Goal: Task Accomplishment & Management: Manage account settings

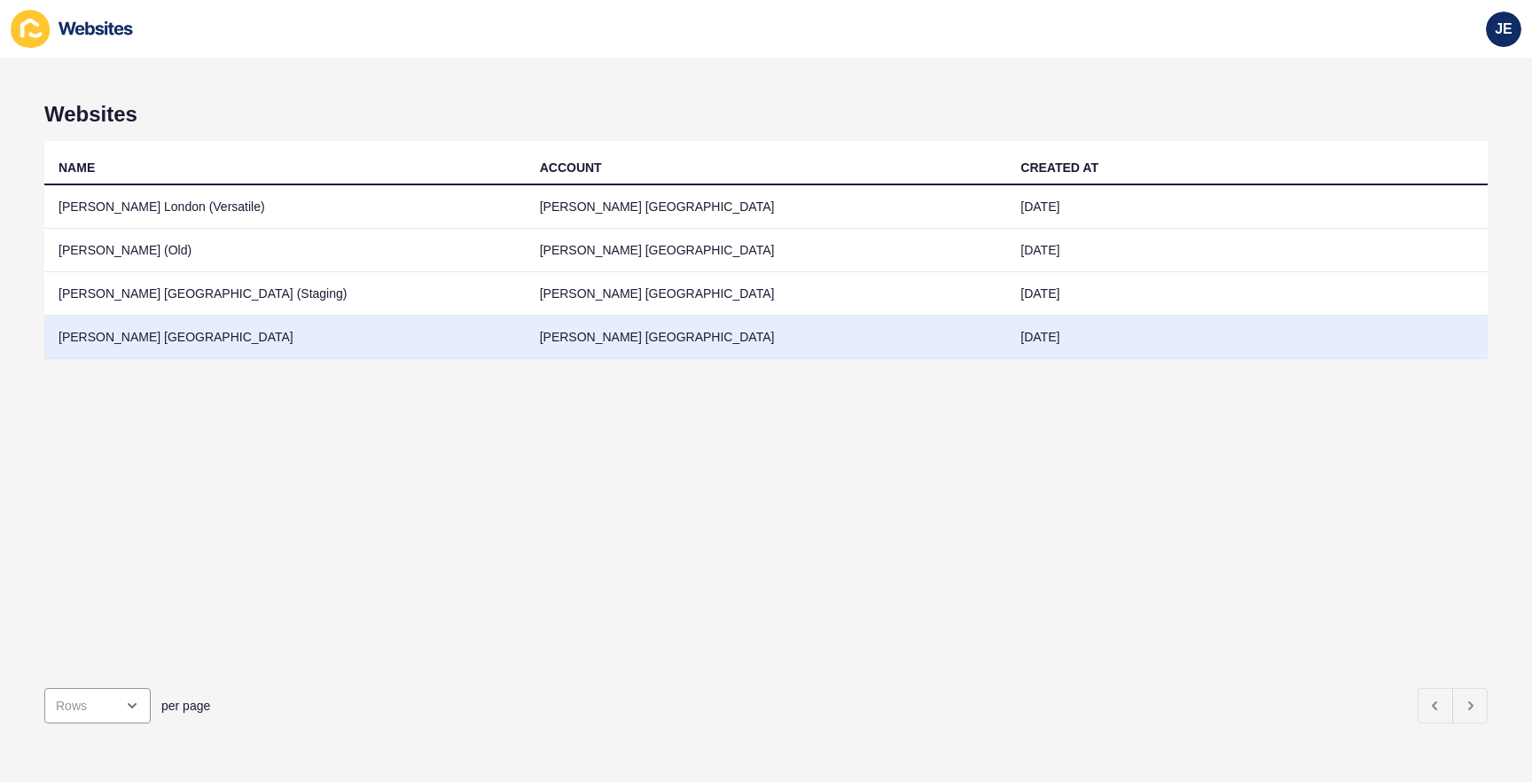
click at [302, 342] on td "[PERSON_NAME] [GEOGRAPHIC_DATA]" at bounding box center [285, 337] width 482 height 43
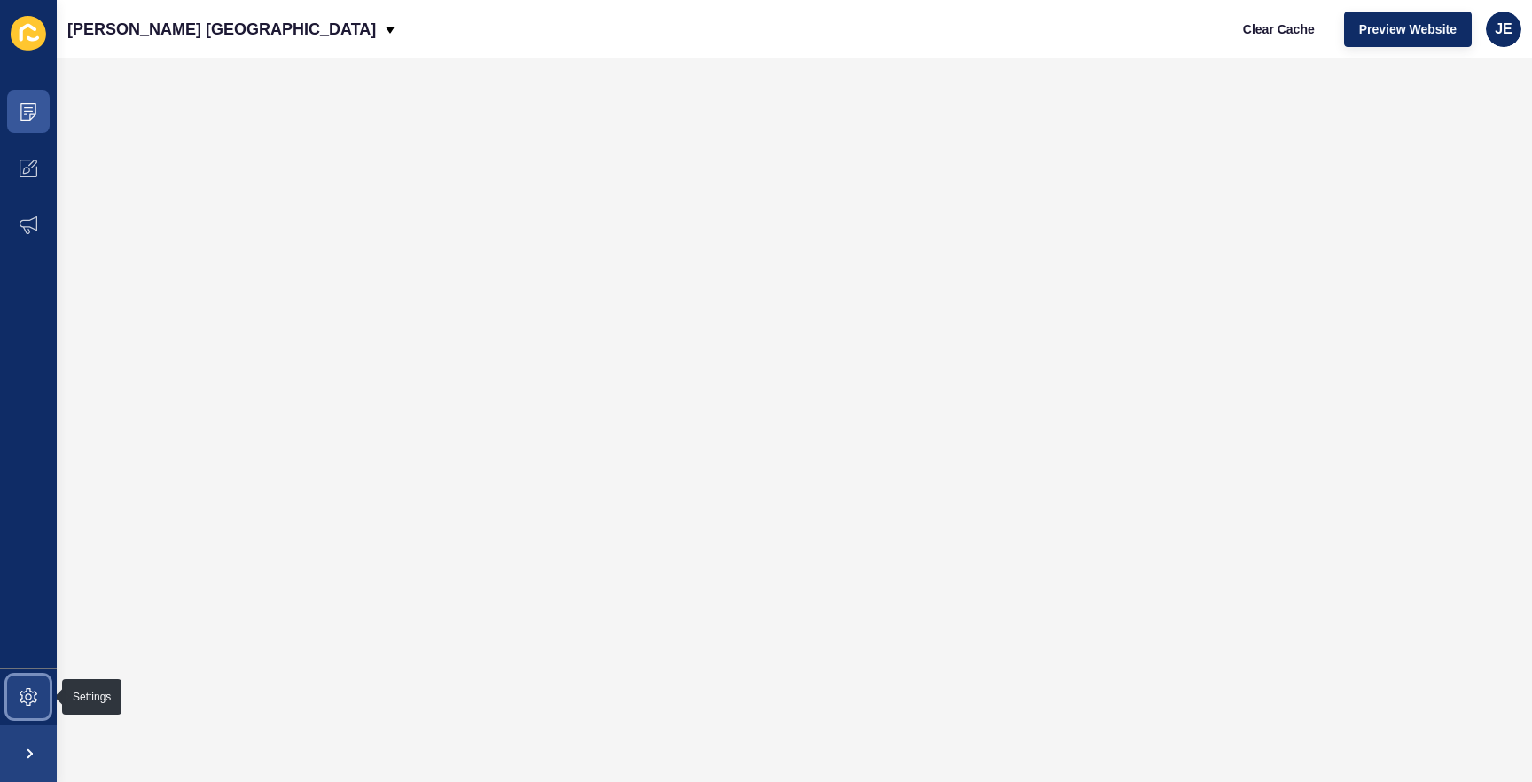
click at [25, 712] on span at bounding box center [28, 697] width 57 height 57
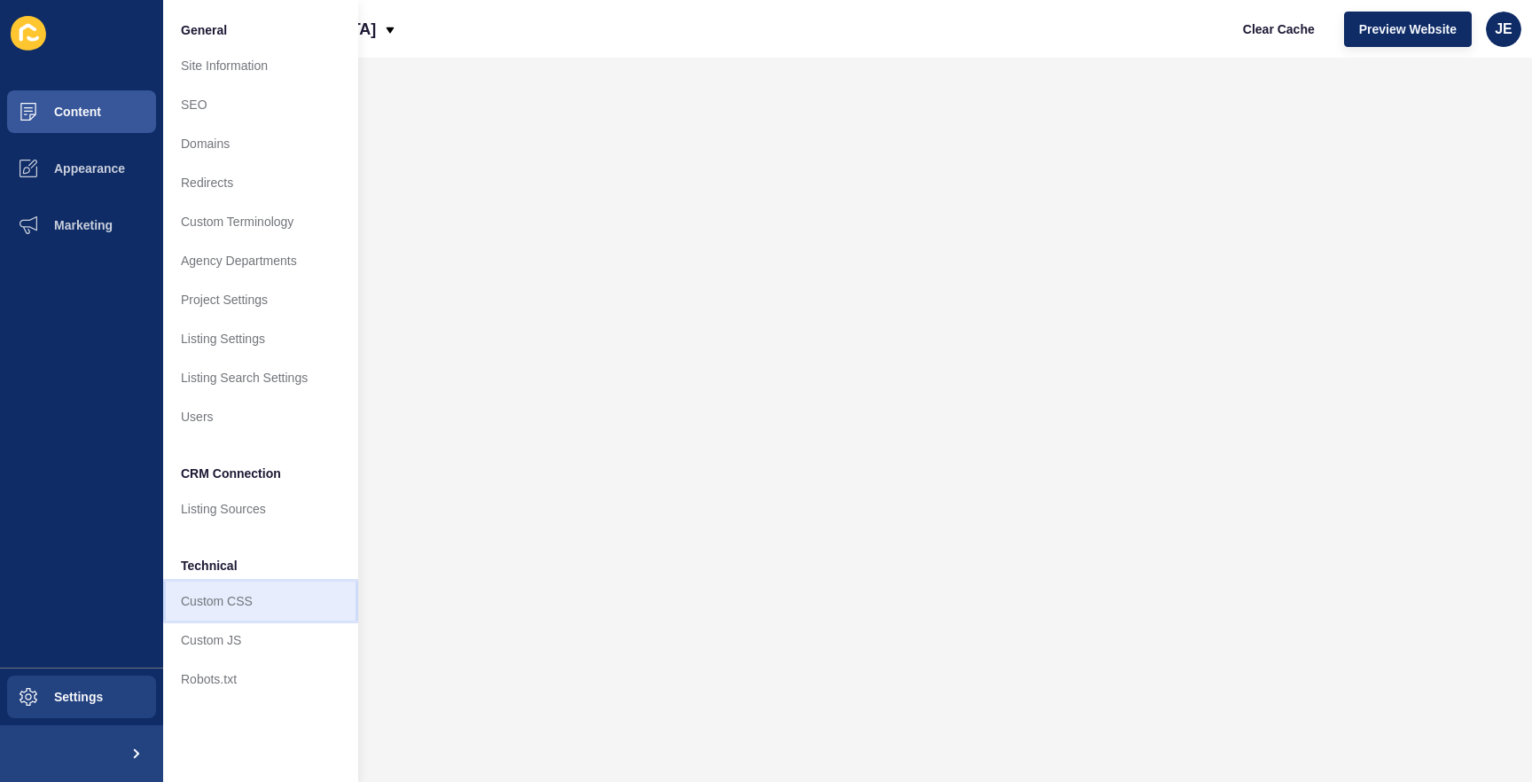
click at [223, 591] on link "Custom CSS" at bounding box center [260, 601] width 195 height 39
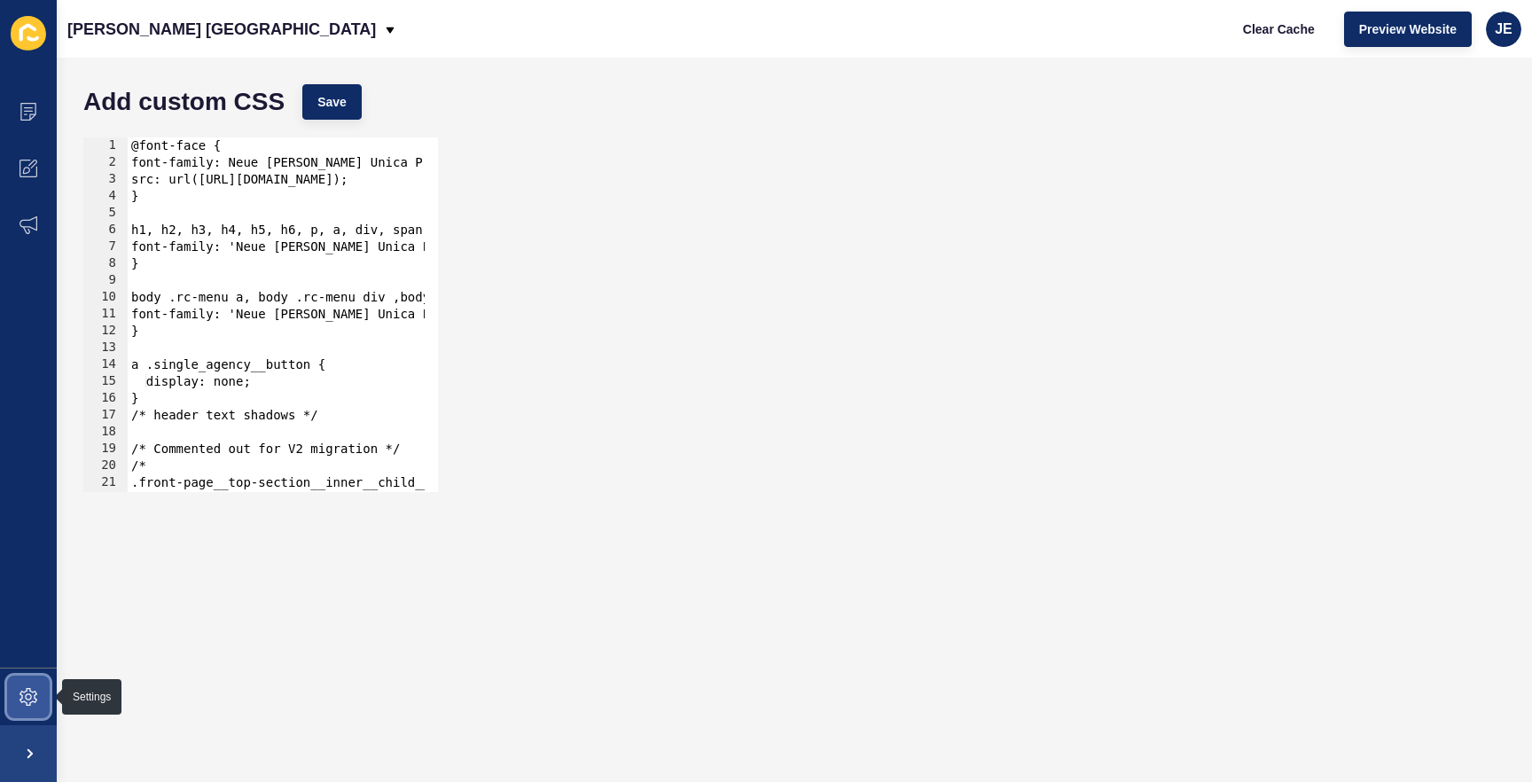
click at [34, 684] on span at bounding box center [28, 697] width 57 height 57
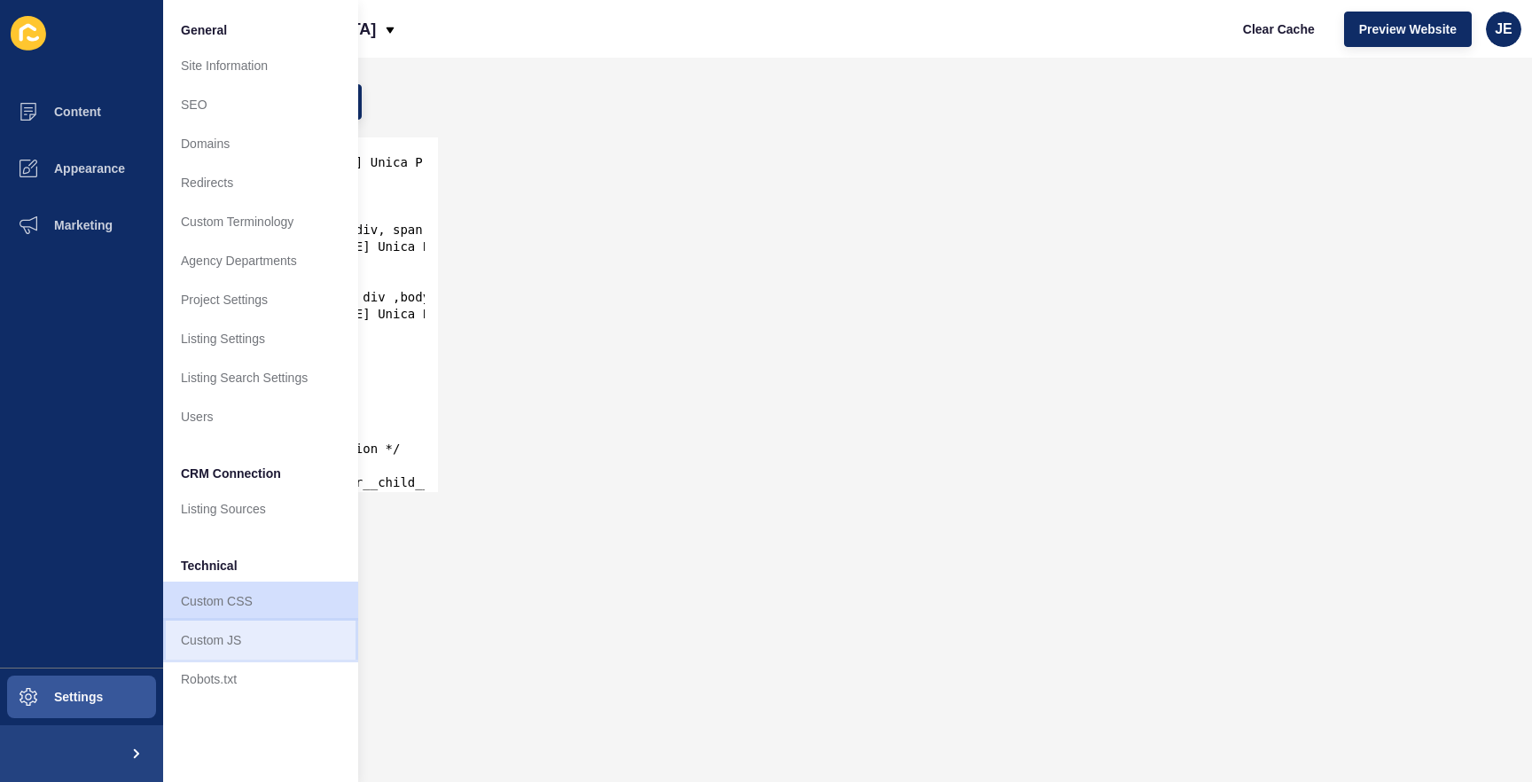
click at [223, 632] on link "Custom JS" at bounding box center [260, 640] width 195 height 39
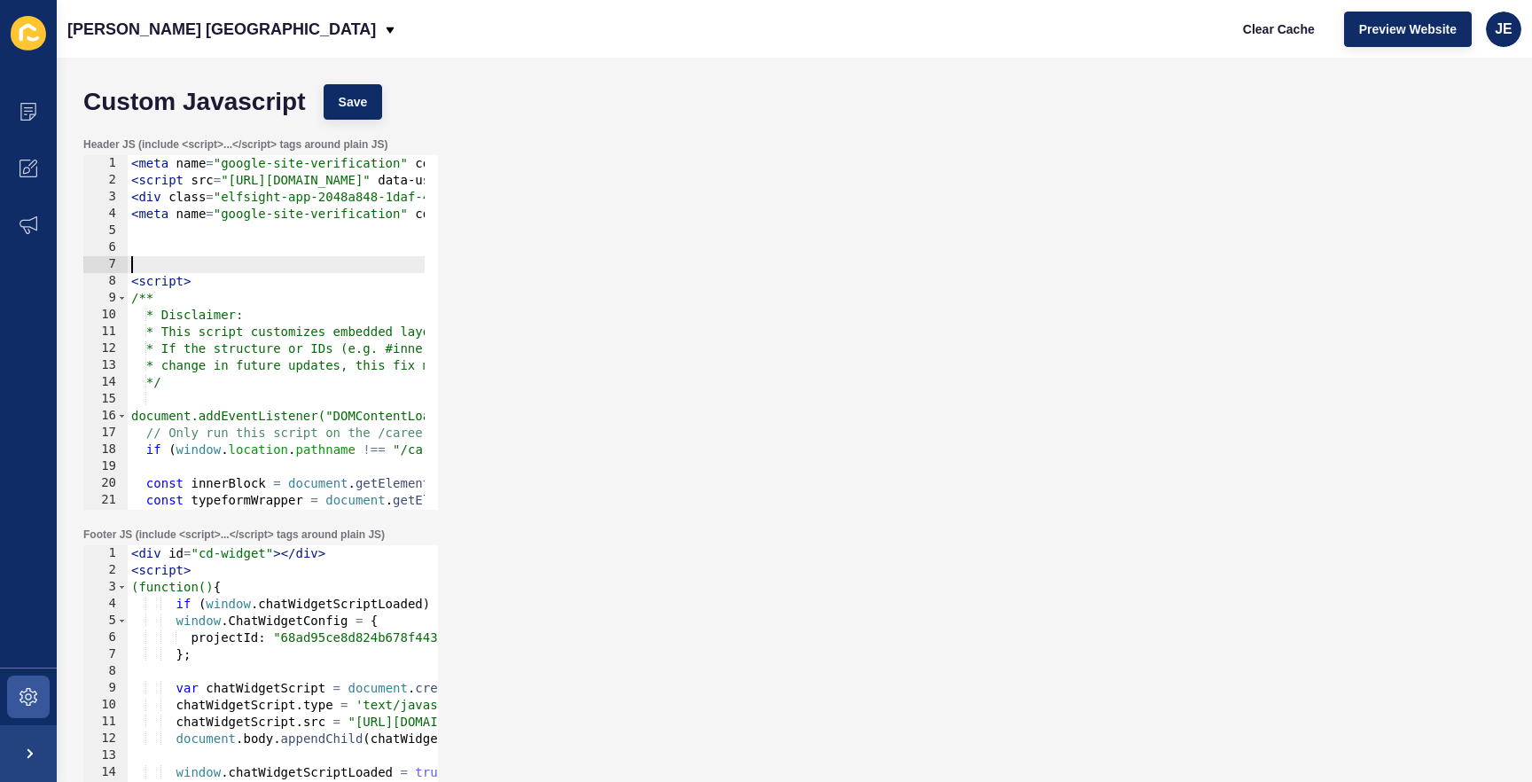
click at [202, 268] on div "< meta name = "google-site-verification" content = "SMq8dECnO_FrWht4icv8yWHq1Sp…" at bounding box center [835, 342] width 1415 height 375
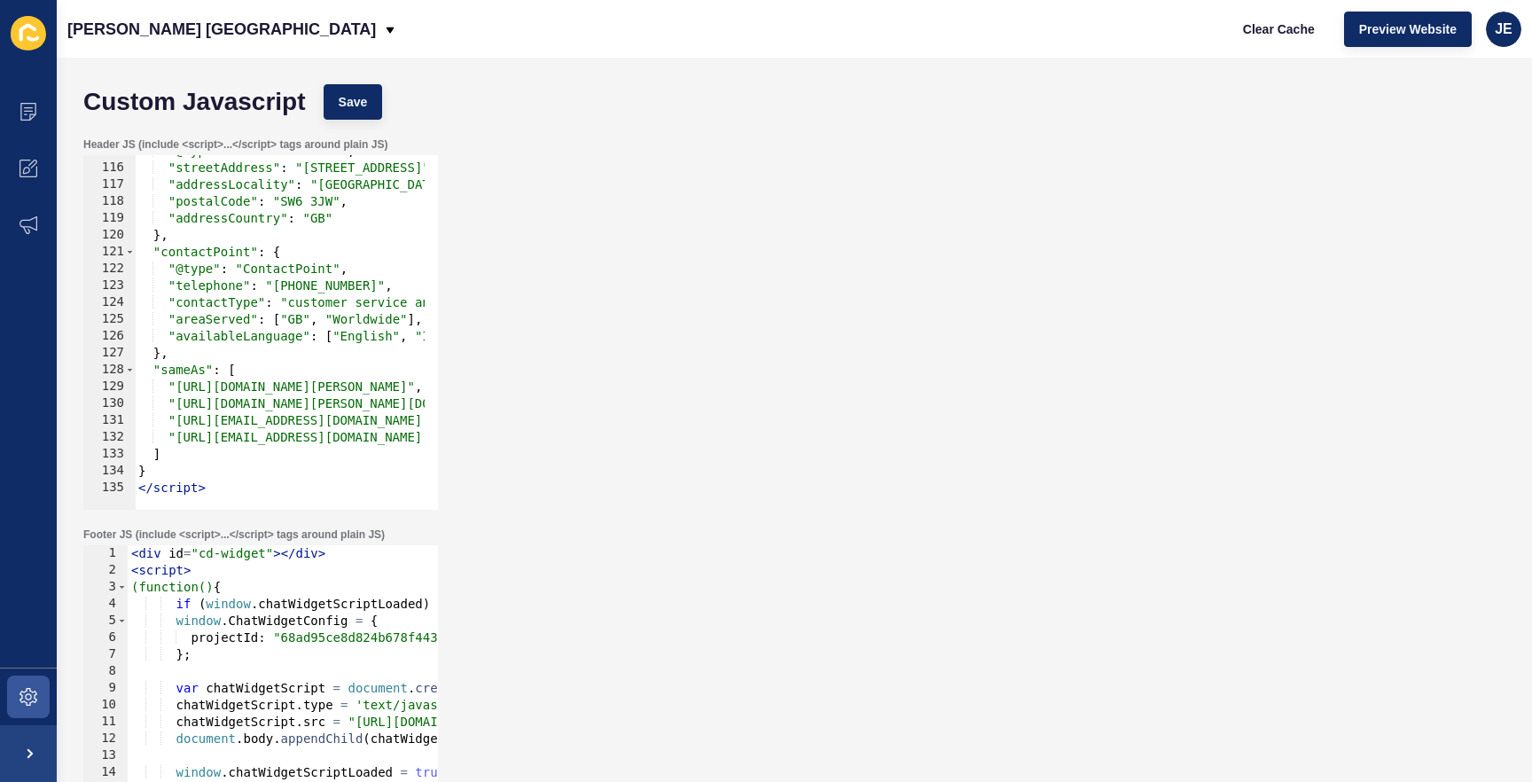
scroll to position [1933, 0]
click at [225, 494] on div at bounding box center [842, 501] width 1415 height 18
type textarea "</script>"
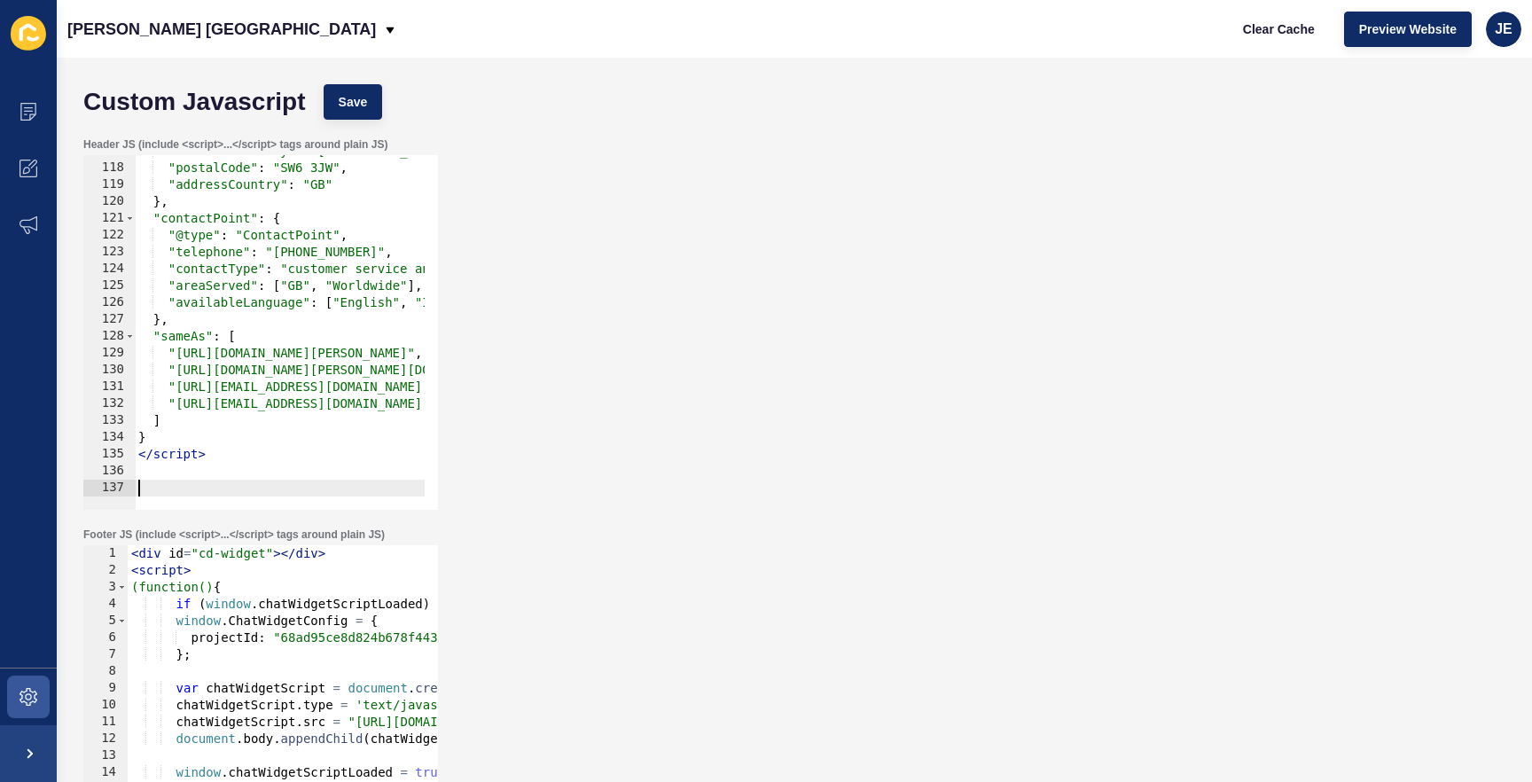
paste textarea
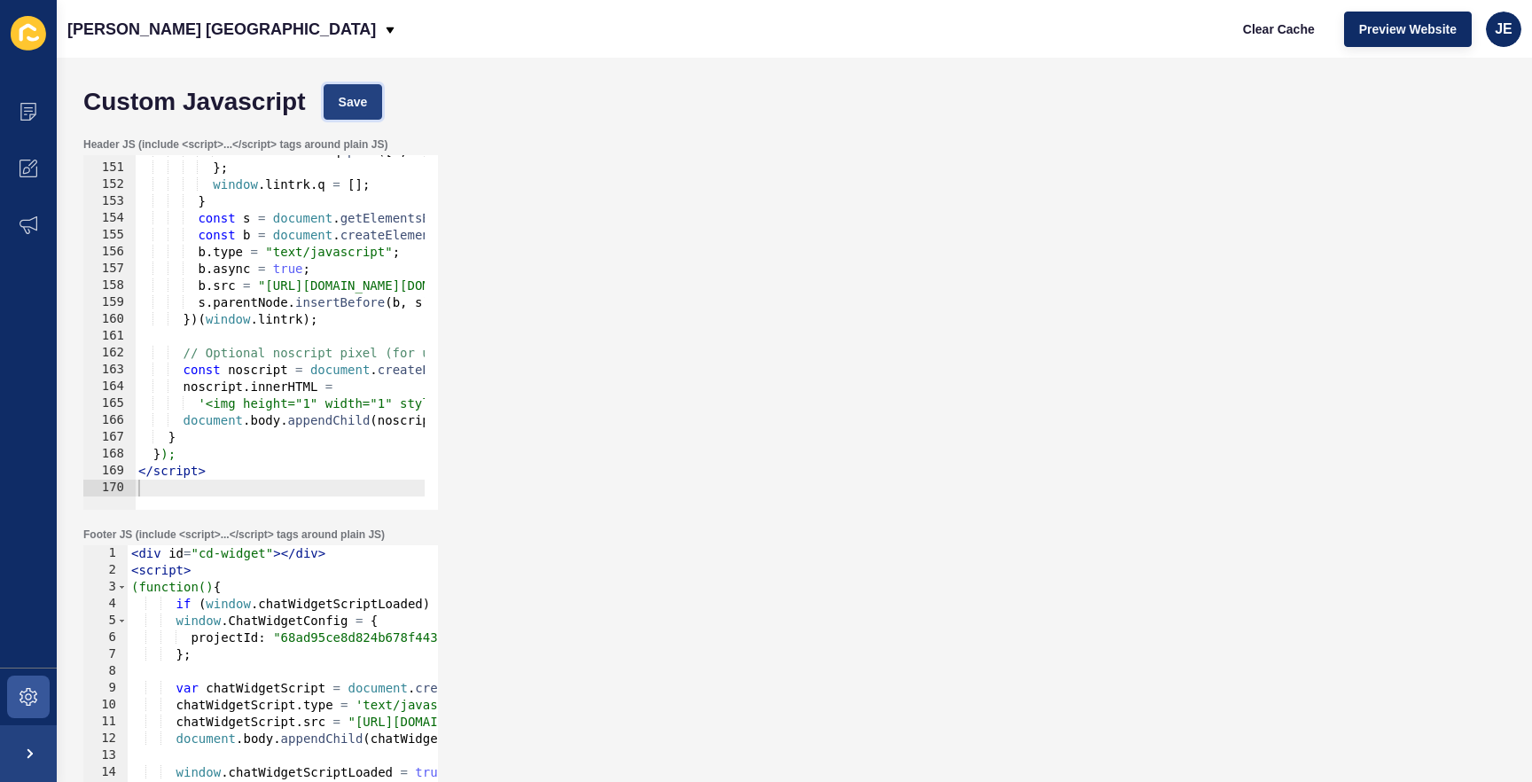
click at [352, 113] on button "Save" at bounding box center [353, 101] width 59 height 35
click at [1299, 29] on span "Clear Cache" at bounding box center [1279, 29] width 72 height 18
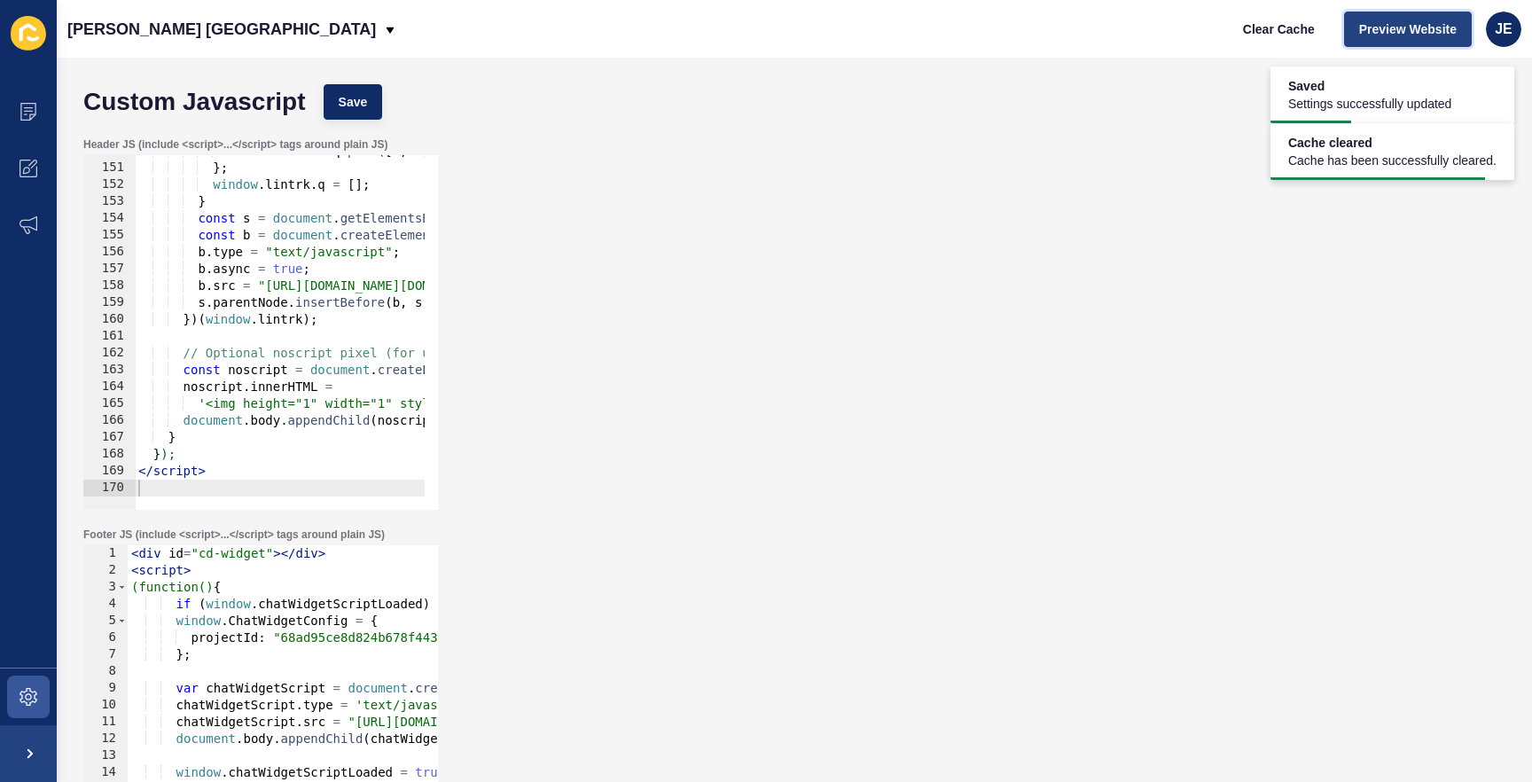
click at [1390, 32] on span "Preview Website" at bounding box center [1408, 29] width 98 height 18
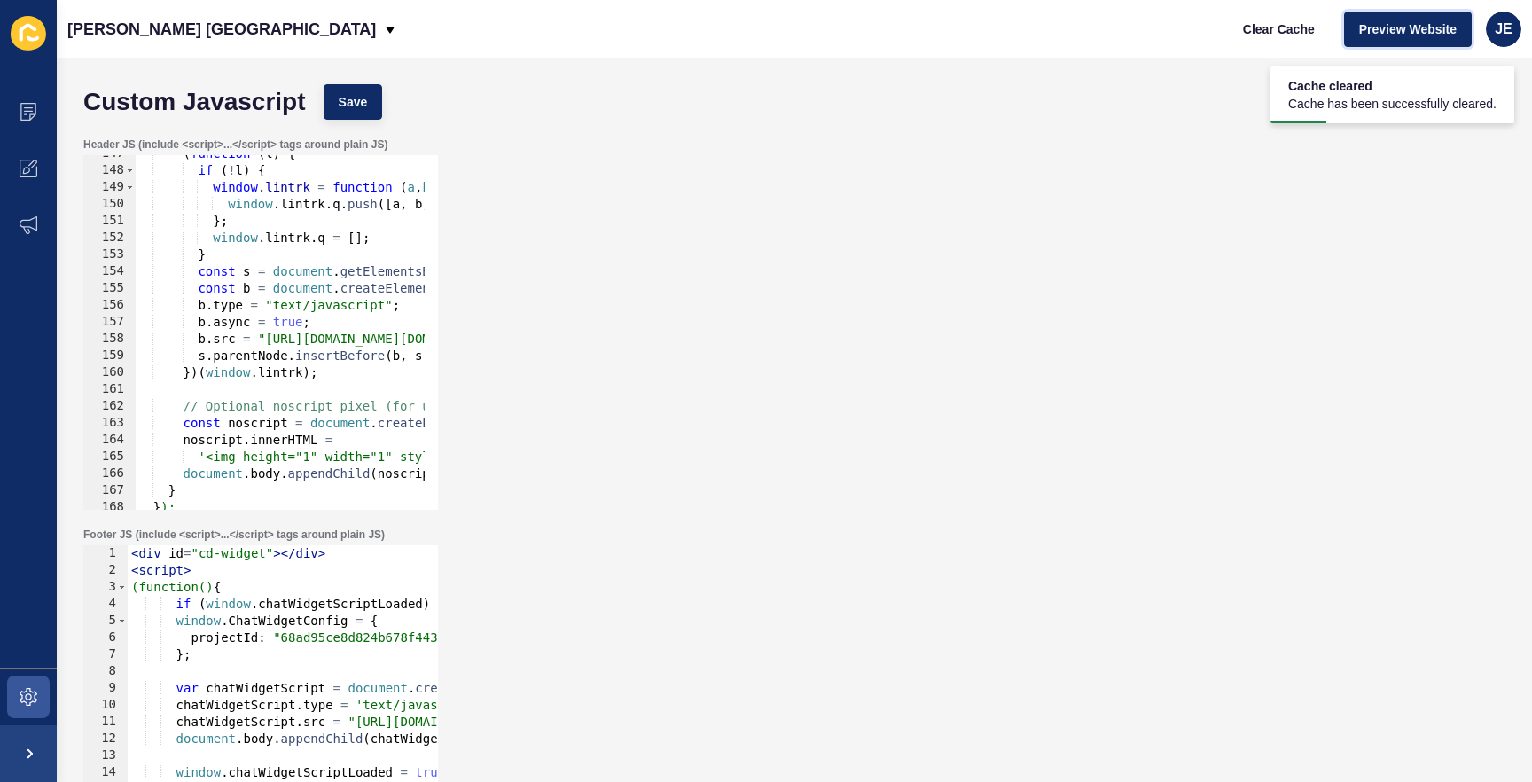
scroll to position [2470, 0]
type textarea "b.src = "[URL][DOMAIN_NAME][DOMAIN_NAME]";"
click at [380, 342] on div "( function ( l ) { if ( ! l ) { window . lintrk = function ( a , b ) { window .…" at bounding box center [842, 332] width 1415 height 375
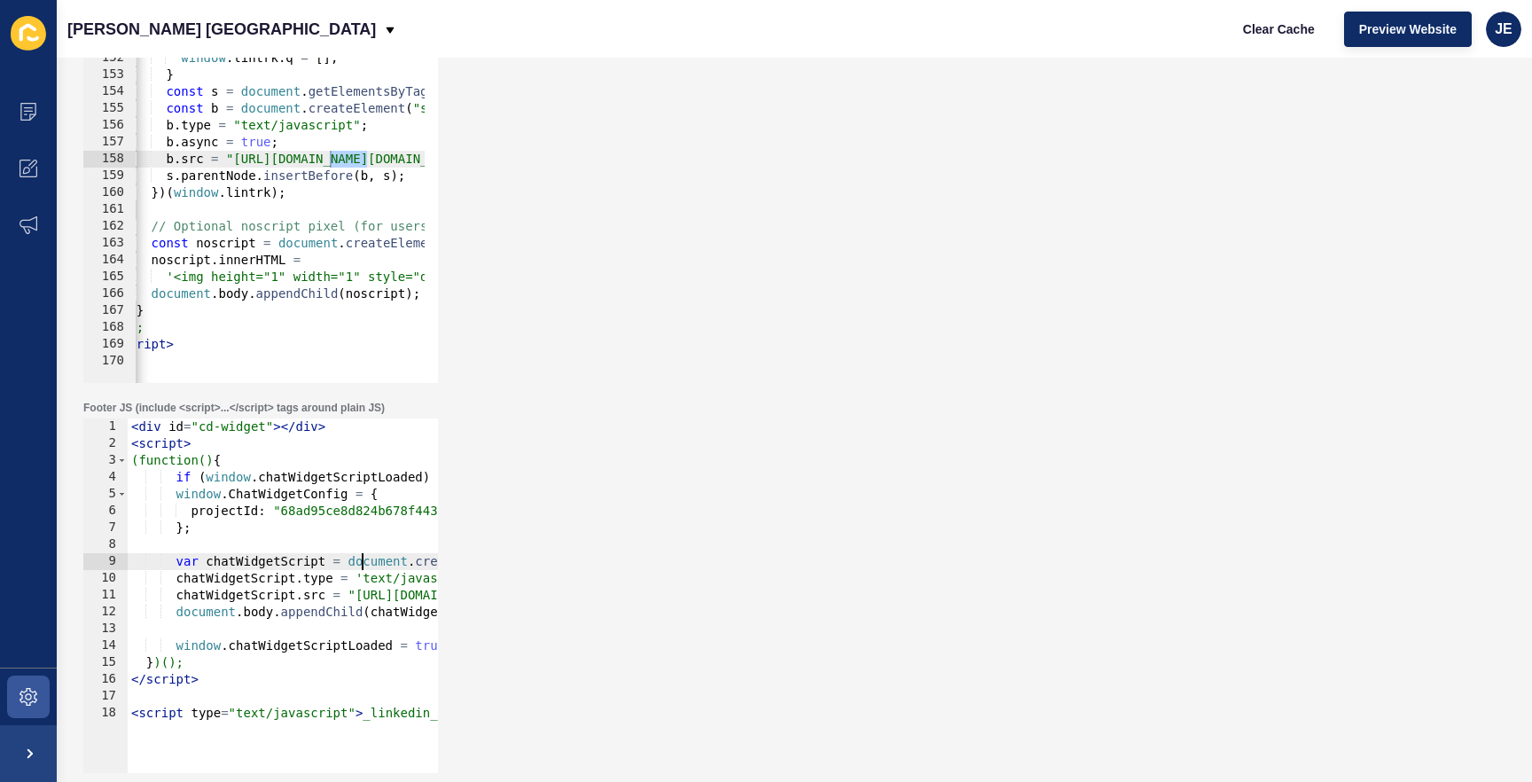
scroll to position [0, 162]
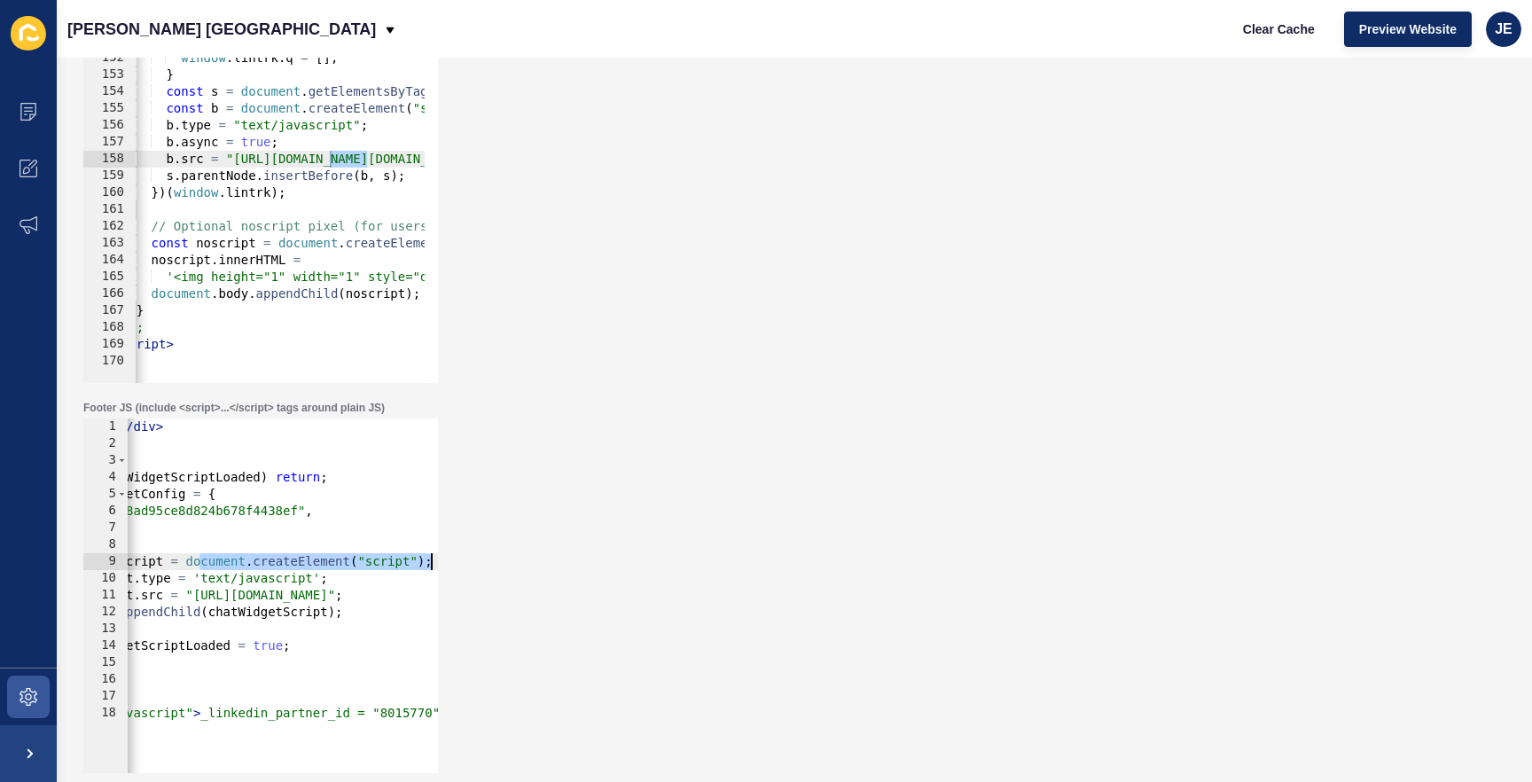
drag, startPoint x: 361, startPoint y: 567, endPoint x: 490, endPoint y: 568, distance: 128.6
click at [490, 568] on div "Footer JS (include <script>...</script> tags around plain JS) var chatWidgetScr…" at bounding box center [794, 587] width 1440 height 390
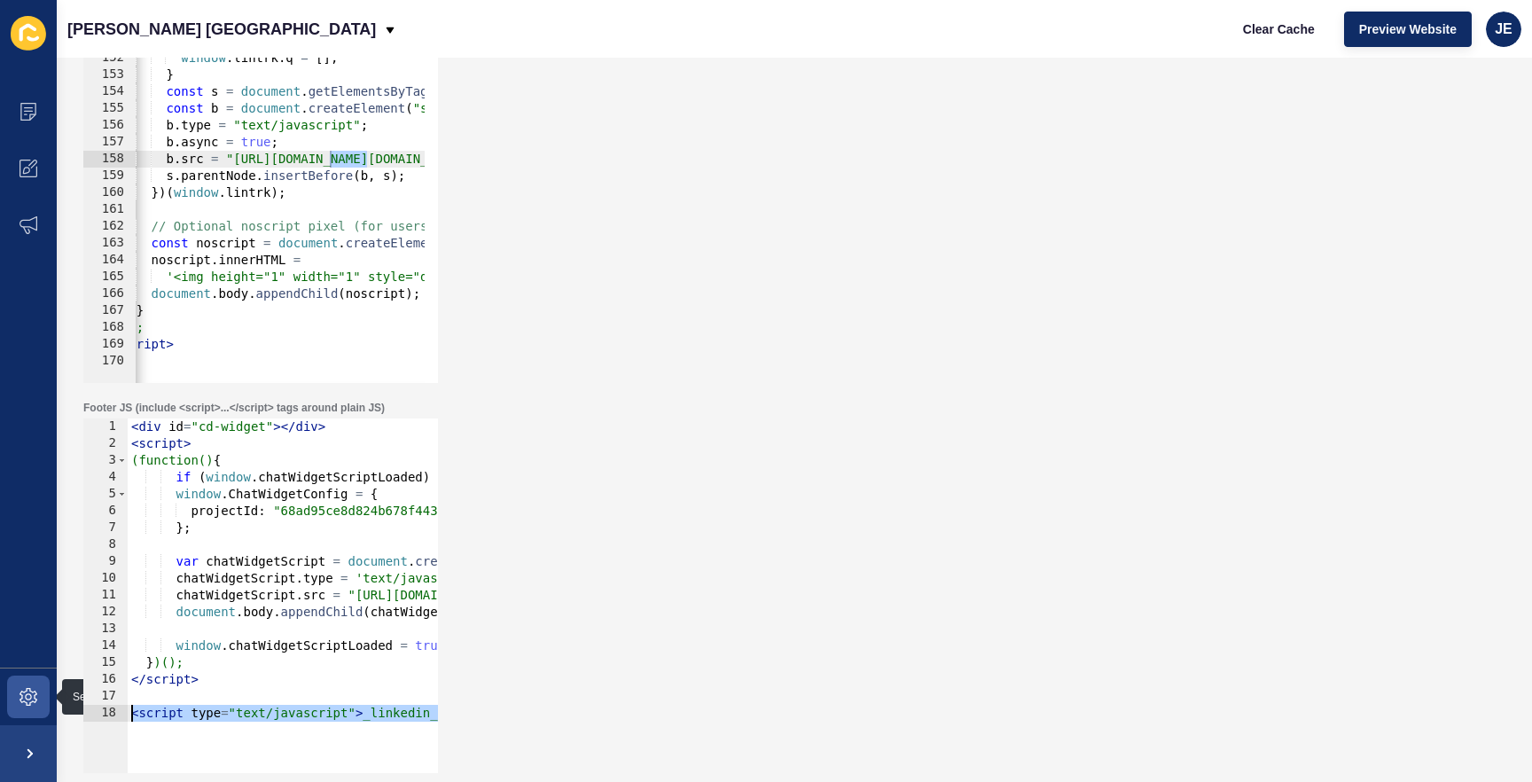
drag, startPoint x: 369, startPoint y: 707, endPoint x: 205, endPoint y: 708, distance: 164.1
click at [24, 719] on div "Content Appearance Marketing Settings [PERSON_NAME] [GEOGRAPHIC_DATA] Clear Cac…" at bounding box center [766, 391] width 1532 height 782
type textarea "<script type="text/javascript"> _linkedin_partner_id = "8015770"; window._linke…"
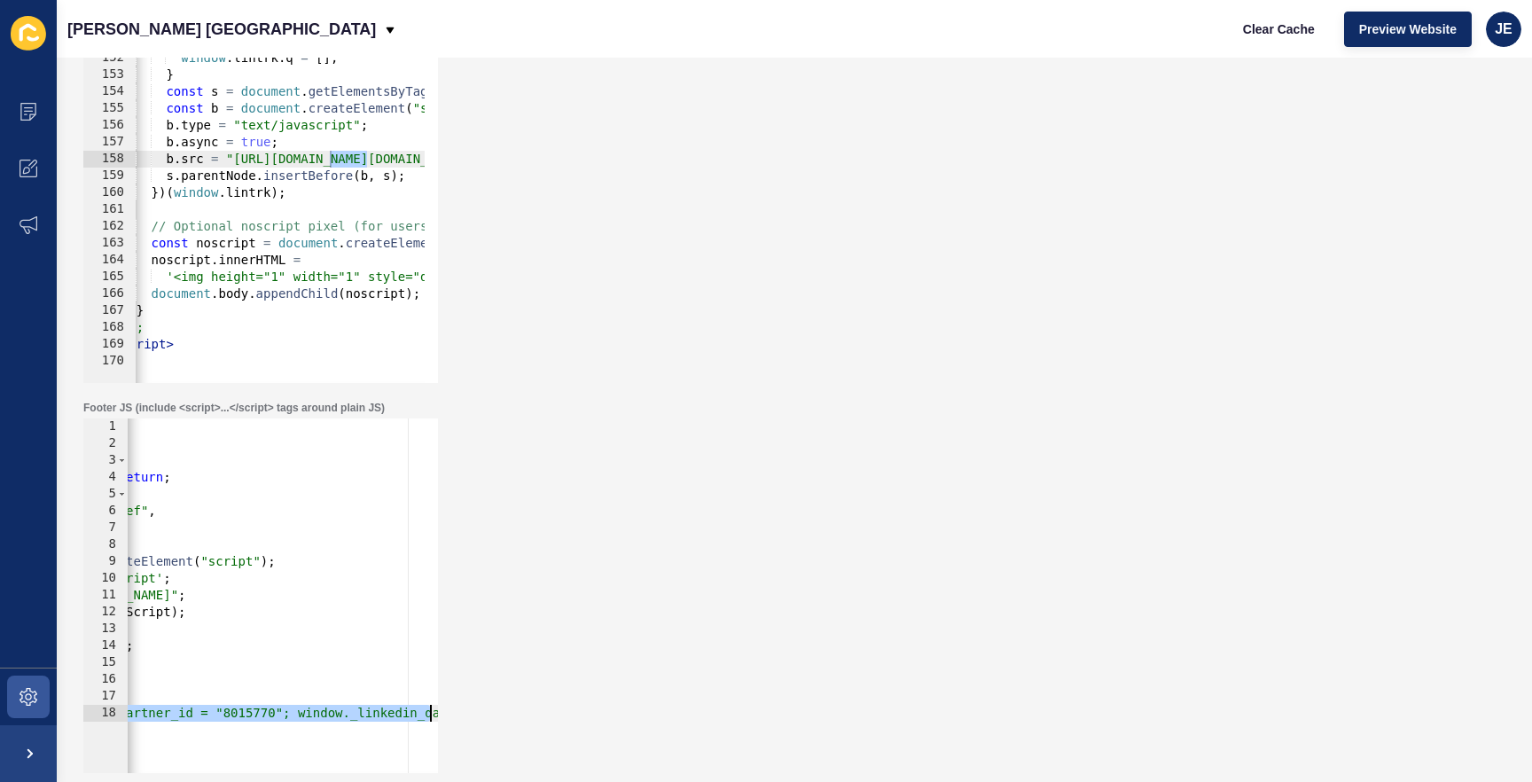
scroll to position [0, 468]
drag, startPoint x: 360, startPoint y: 714, endPoint x: 438, endPoint y: 720, distance: 78.3
click at [462, 717] on div "Footer JS (include <script>...</script> tags around plain JS) 1 2 3 4 5 6 7 8 9…" at bounding box center [794, 587] width 1440 height 390
type textarea "<script type="text/javascript"> _linkedin_partner_id = "8015770"; window._linke…"
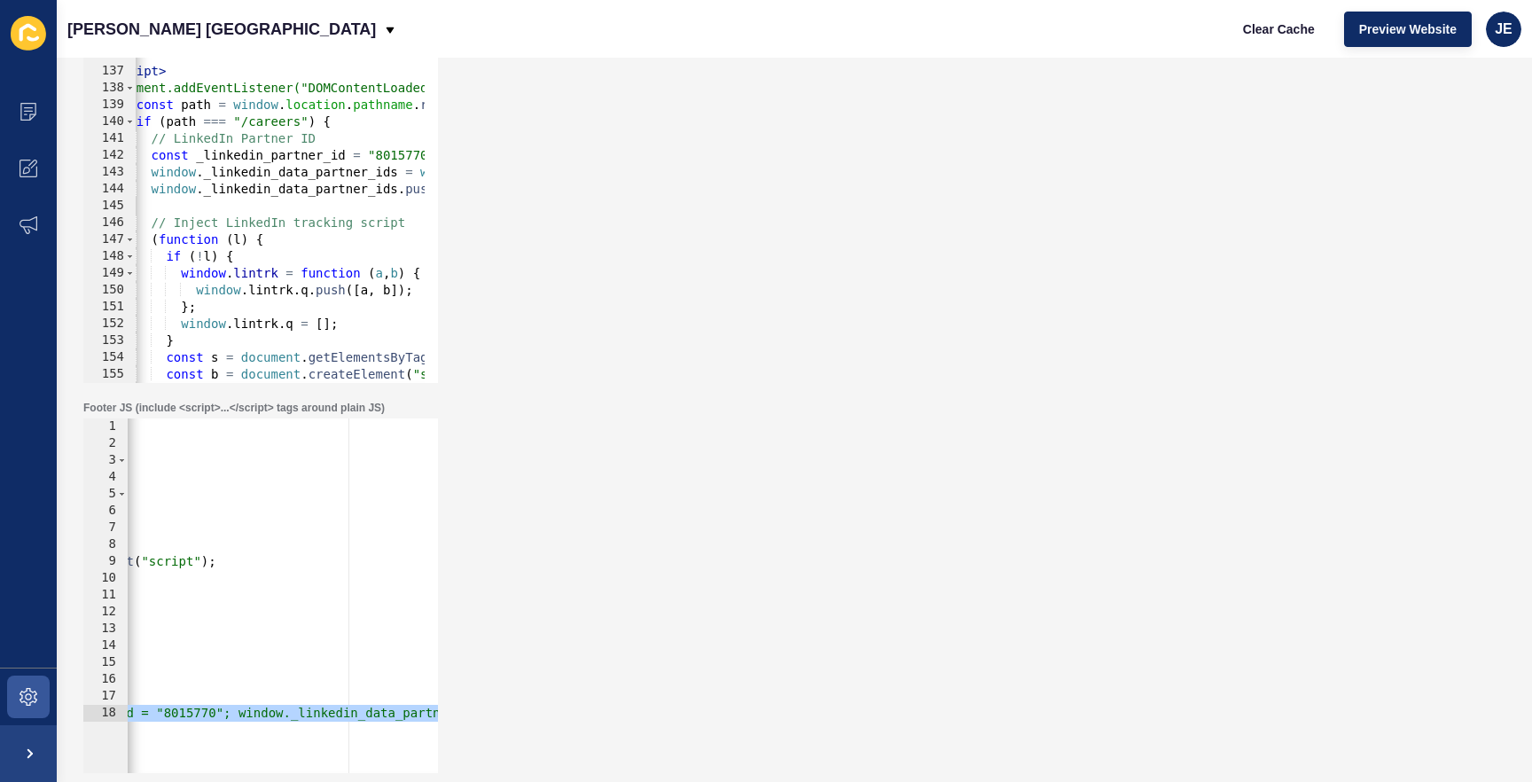
scroll to position [2204, 0]
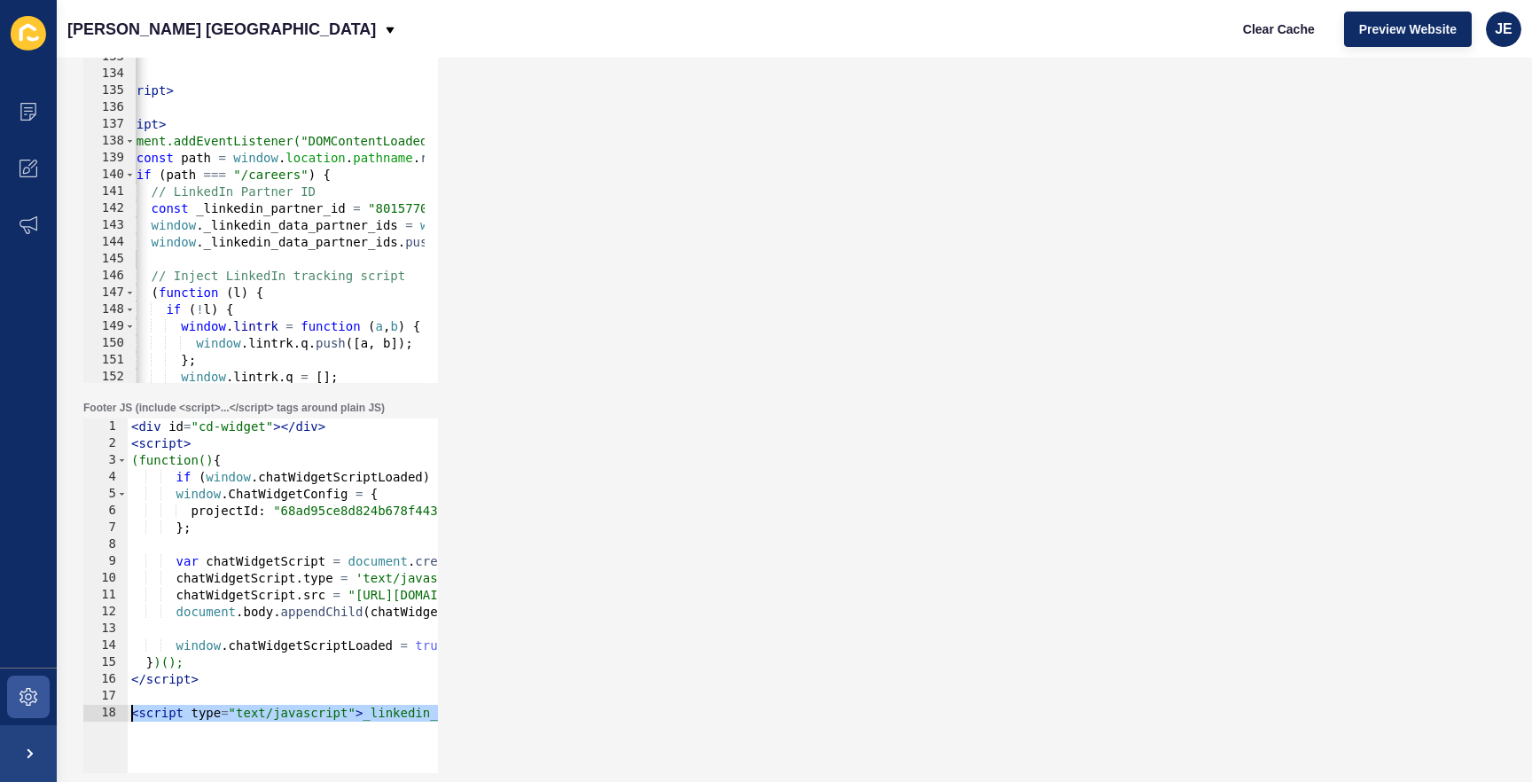
drag, startPoint x: 185, startPoint y: 732, endPoint x: -20, endPoint y: 708, distance: 206.3
click at [0, 708] on html "Content Appearance Marketing Settings [PERSON_NAME] [GEOGRAPHIC_DATA] Clear Cac…" at bounding box center [766, 391] width 1532 height 782
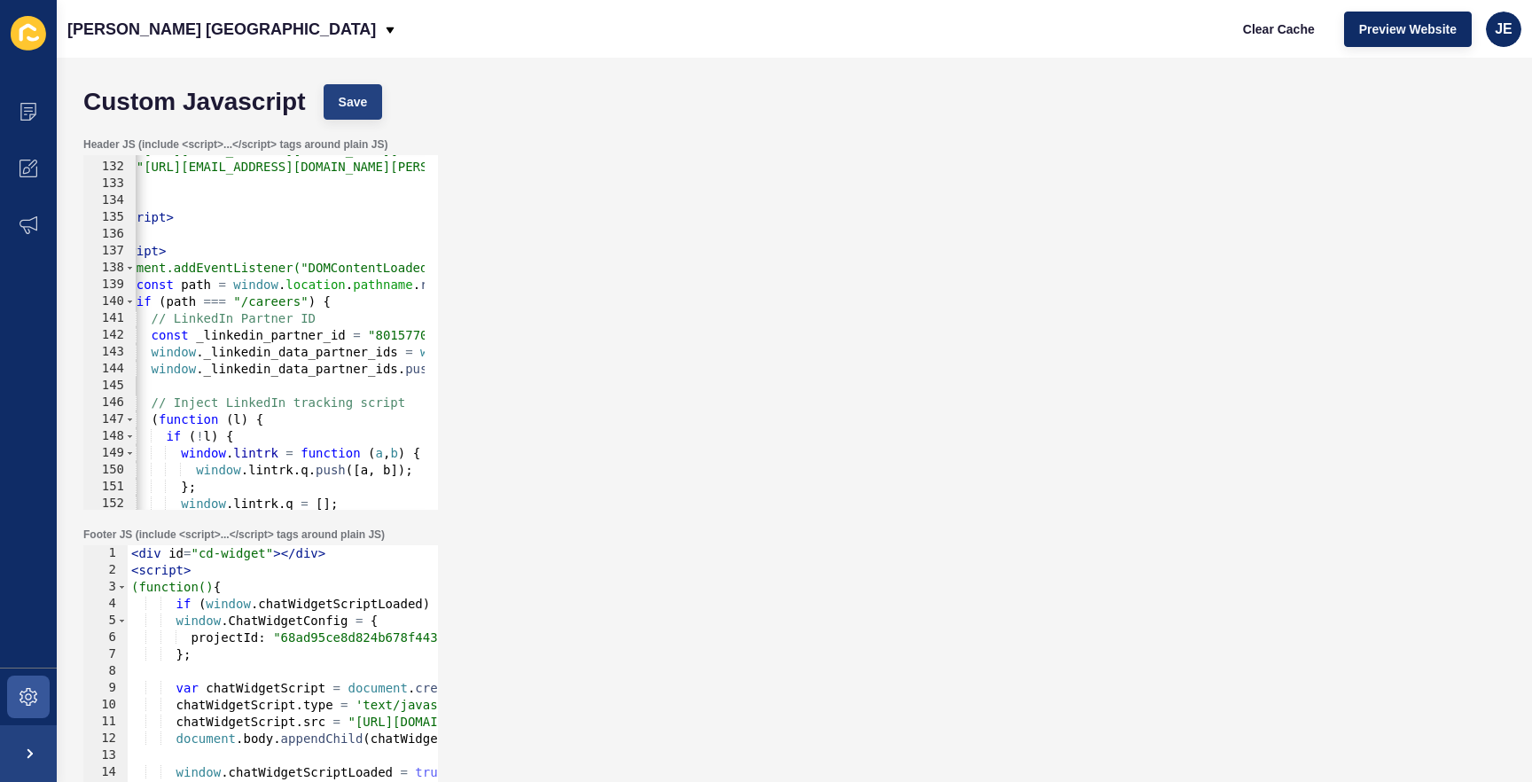
type textarea "//<script type="text/javascript"> _linkedin_partner_id = "8015770"; window._lin…"
click at [367, 100] on button "Save" at bounding box center [353, 101] width 59 height 35
click at [1249, 5] on div "Clear Cache Preview Website JE" at bounding box center [1375, 29] width 308 height 50
click at [1249, 27] on span "Clear Cache" at bounding box center [1279, 29] width 72 height 18
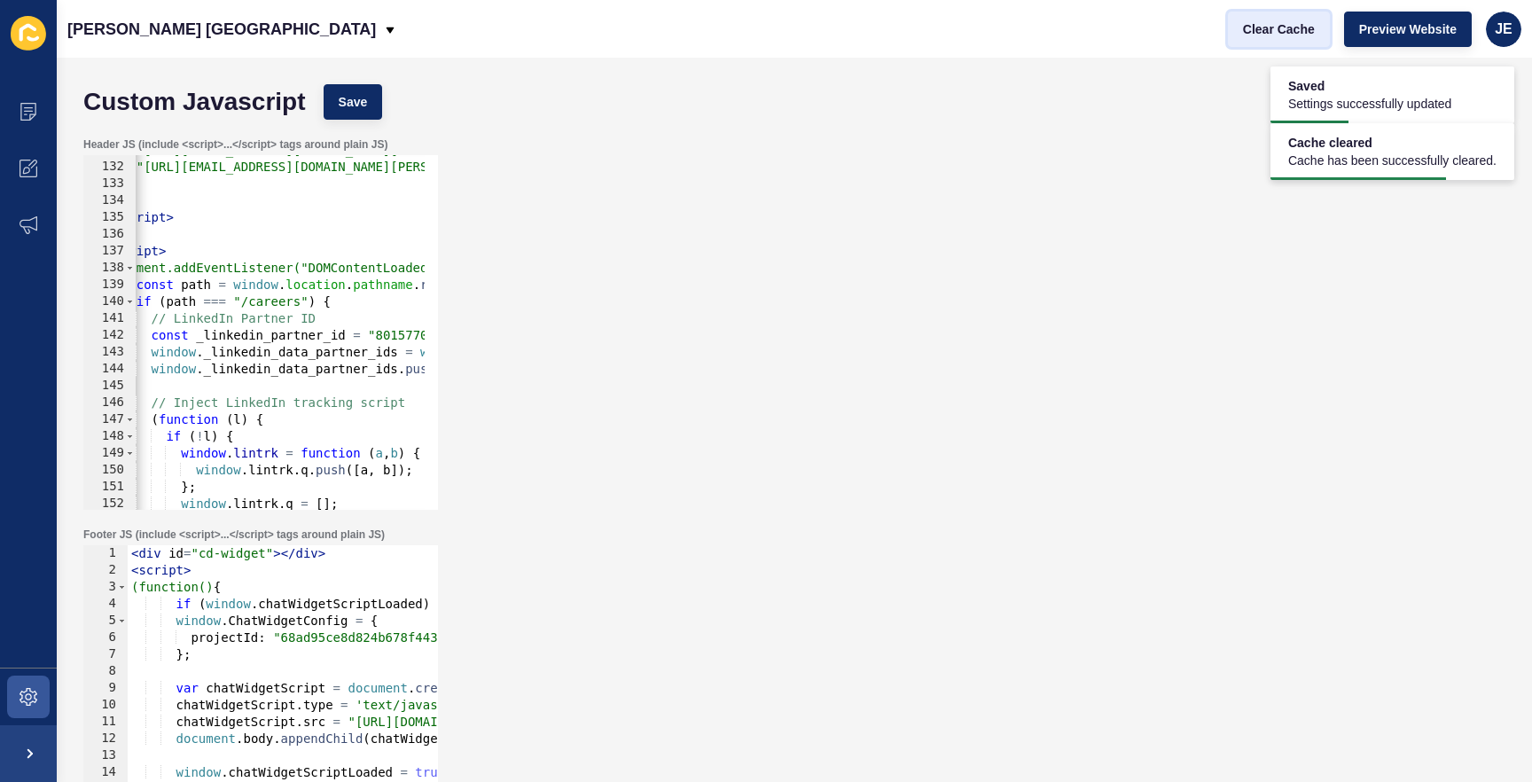
click at [1265, 27] on span "Clear Cache" at bounding box center [1279, 29] width 72 height 18
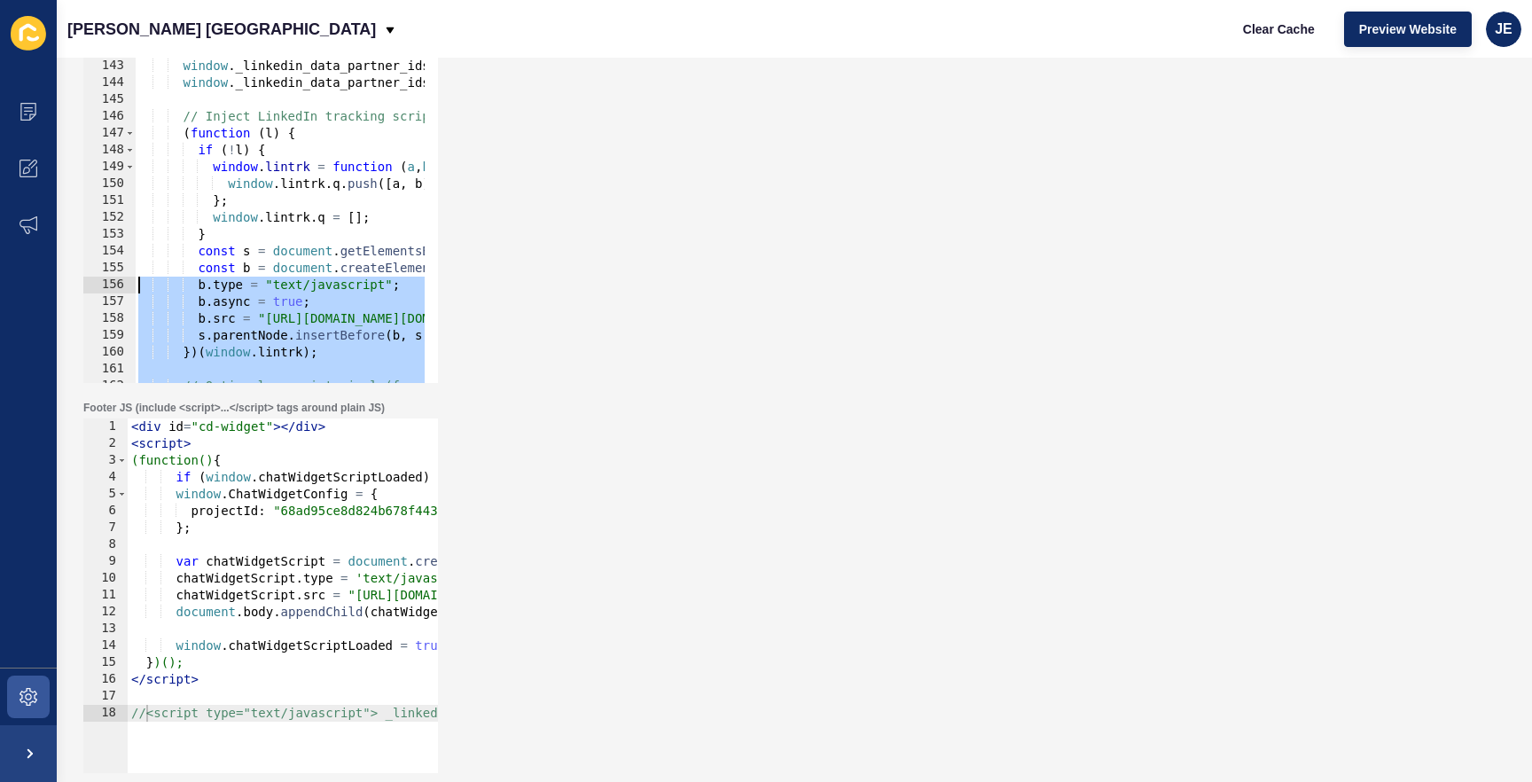
scroll to position [2150, 0]
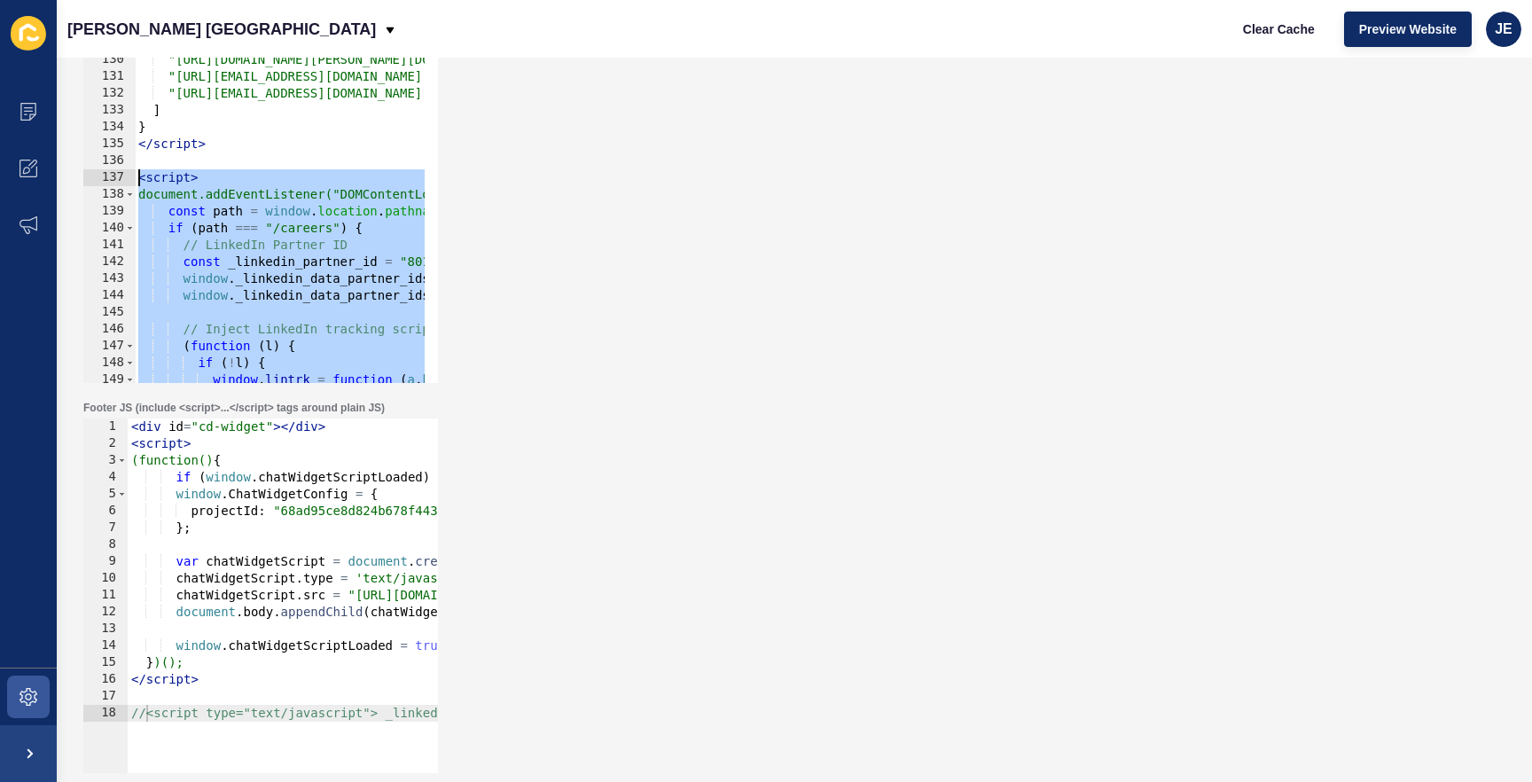
drag, startPoint x: 203, startPoint y: 350, endPoint x: 87, endPoint y: 179, distance: 206.8
click at [87, 179] on div "</script> 128 129 130 131 132 133 134 135 136 137 138 139 140 141 142 143 144 1…" at bounding box center [260, 205] width 355 height 355
type textarea "<script> document.addEventListener("DOMContentLoaded", function () {"
paste textarea
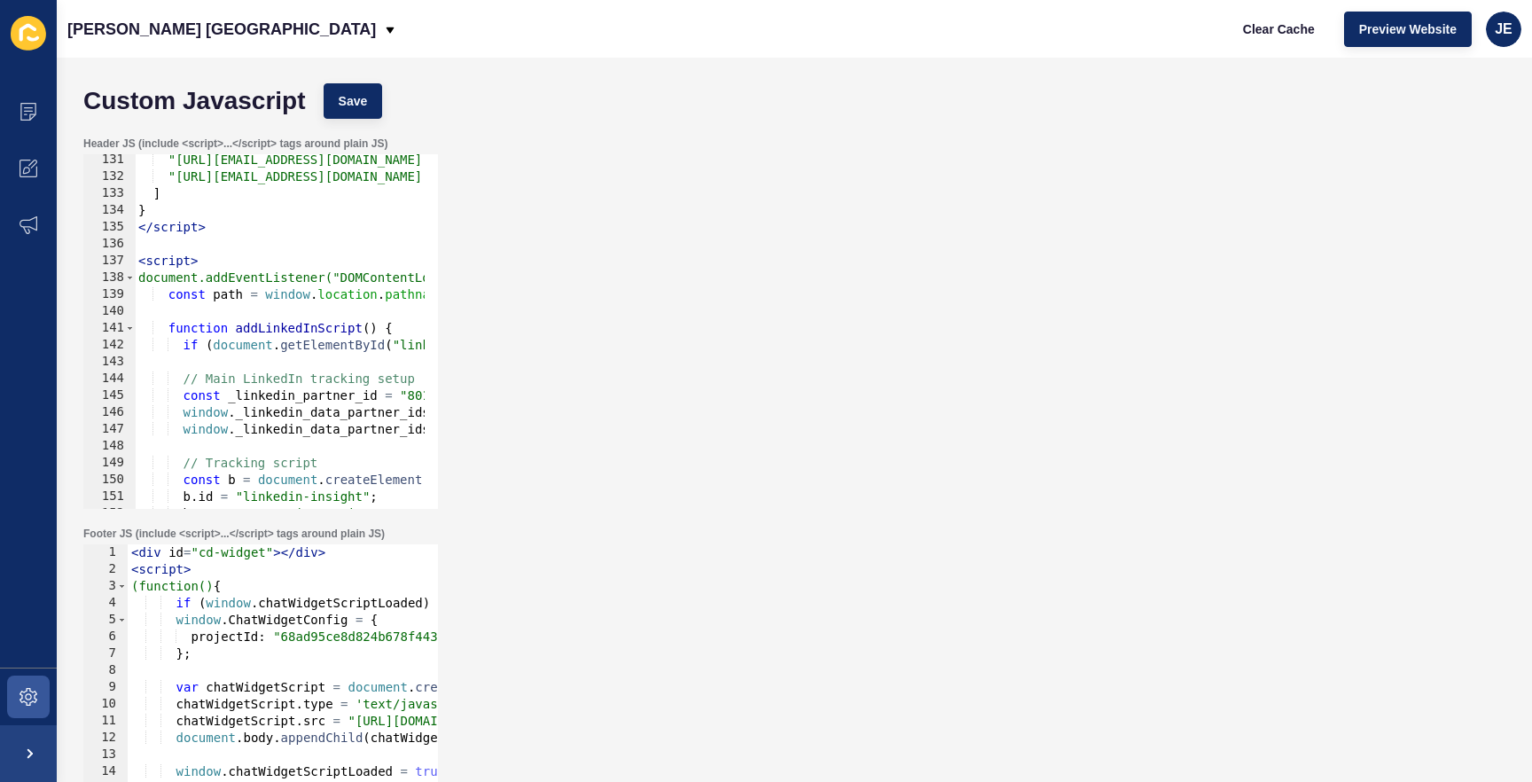
scroll to position [0, 0]
click at [348, 78] on div "Custom Javascript Save" at bounding box center [794, 101] width 1440 height 53
click at [349, 94] on span "Save" at bounding box center [353, 102] width 29 height 18
click at [1251, 31] on span "Clear Cache" at bounding box center [1279, 29] width 72 height 18
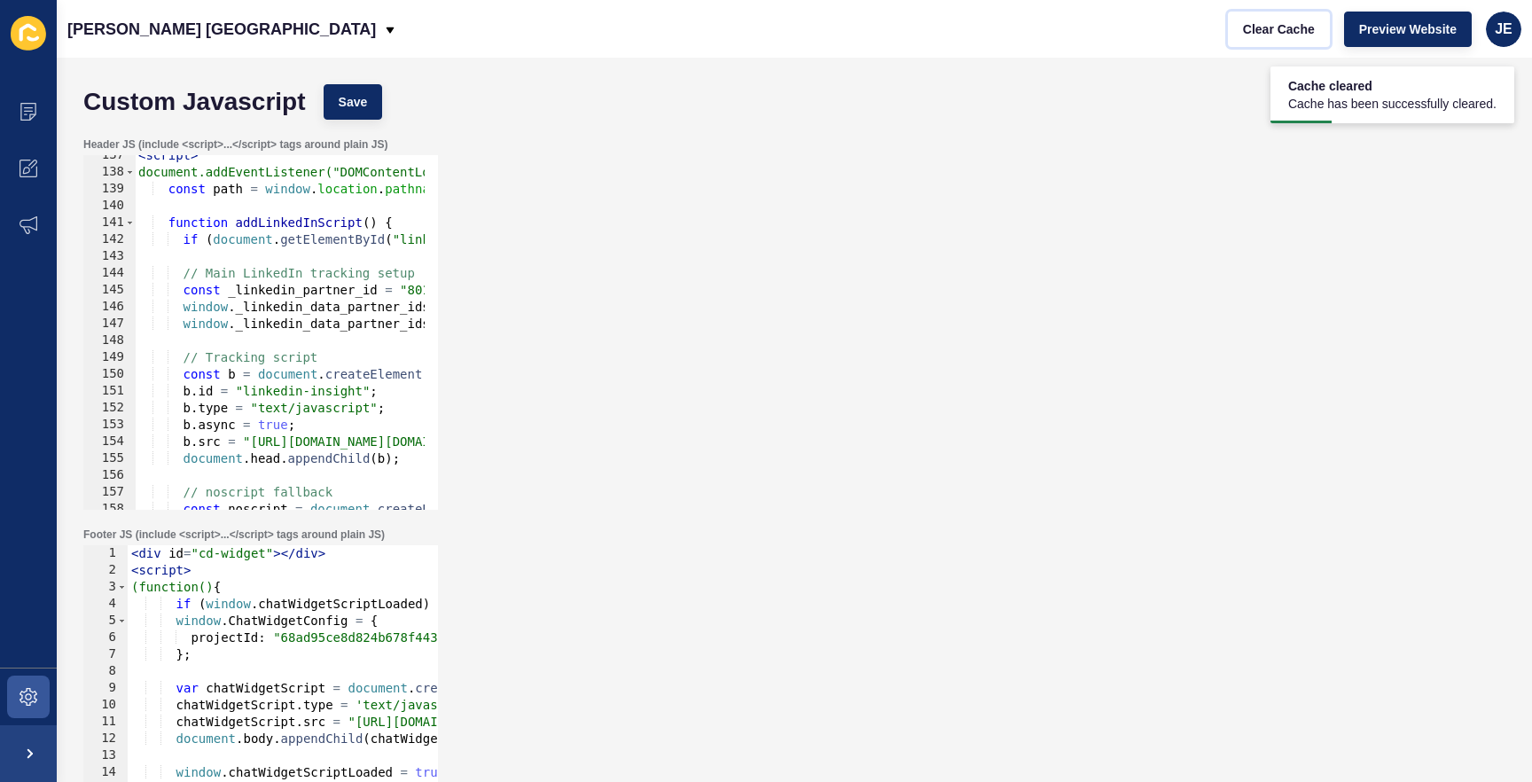
scroll to position [2406, 0]
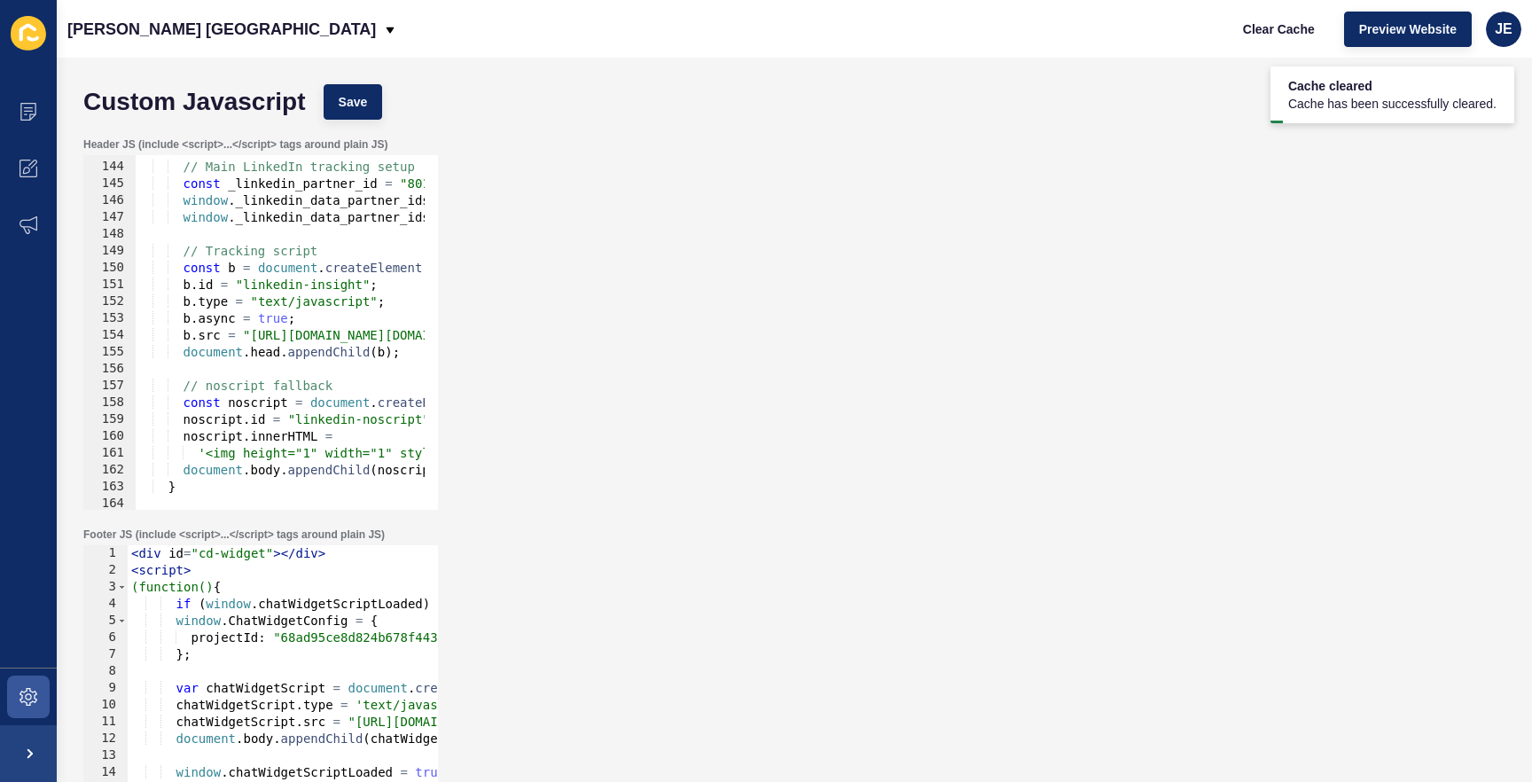
type textarea "b.src = "[URL][DOMAIN_NAME][DOMAIN_NAME]";"
click at [365, 341] on div "// Main LinkedIn tracking setup const _linkedin_partner_id = "8015770" ; window…" at bounding box center [842, 329] width 1415 height 375
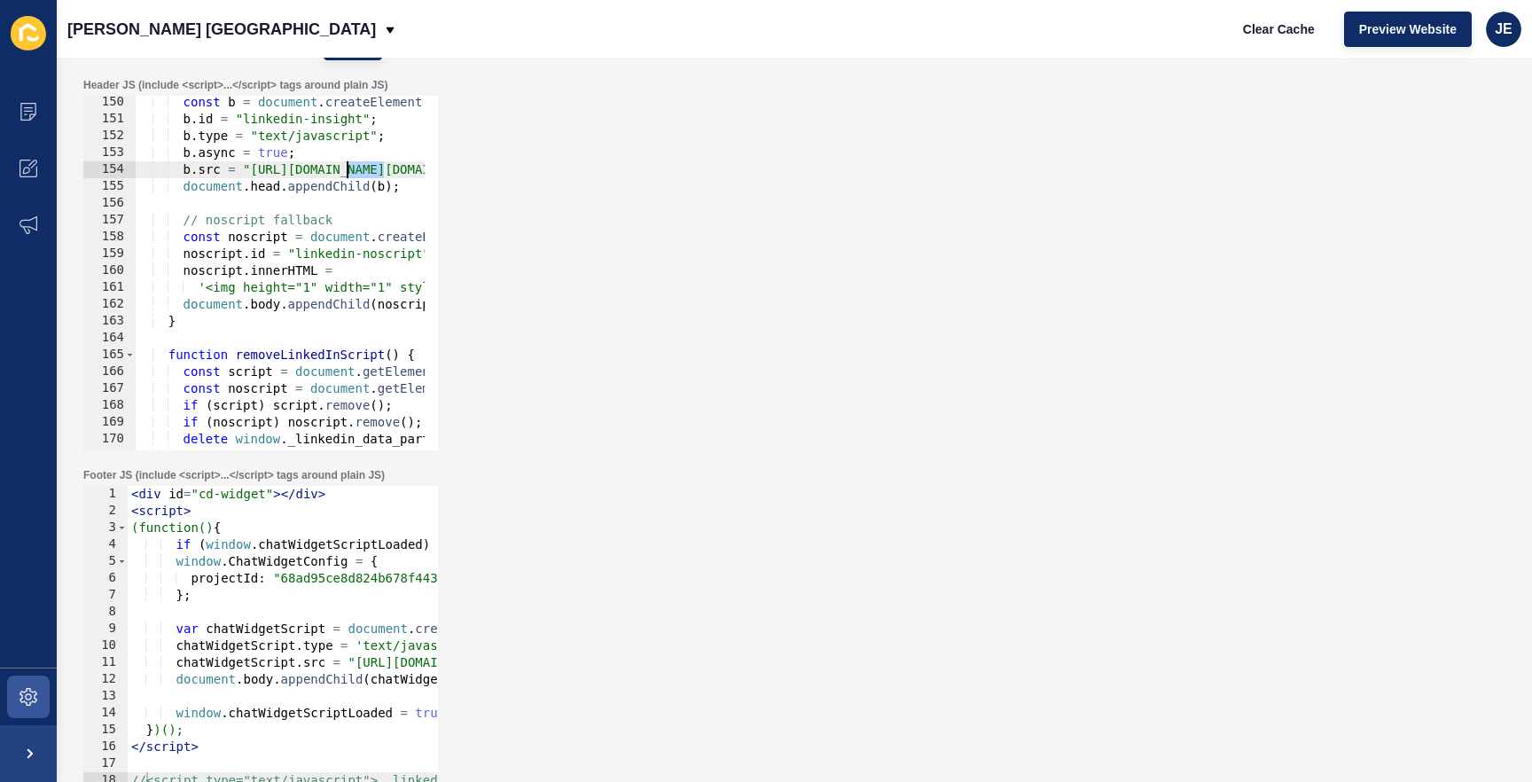
scroll to position [127, 0]
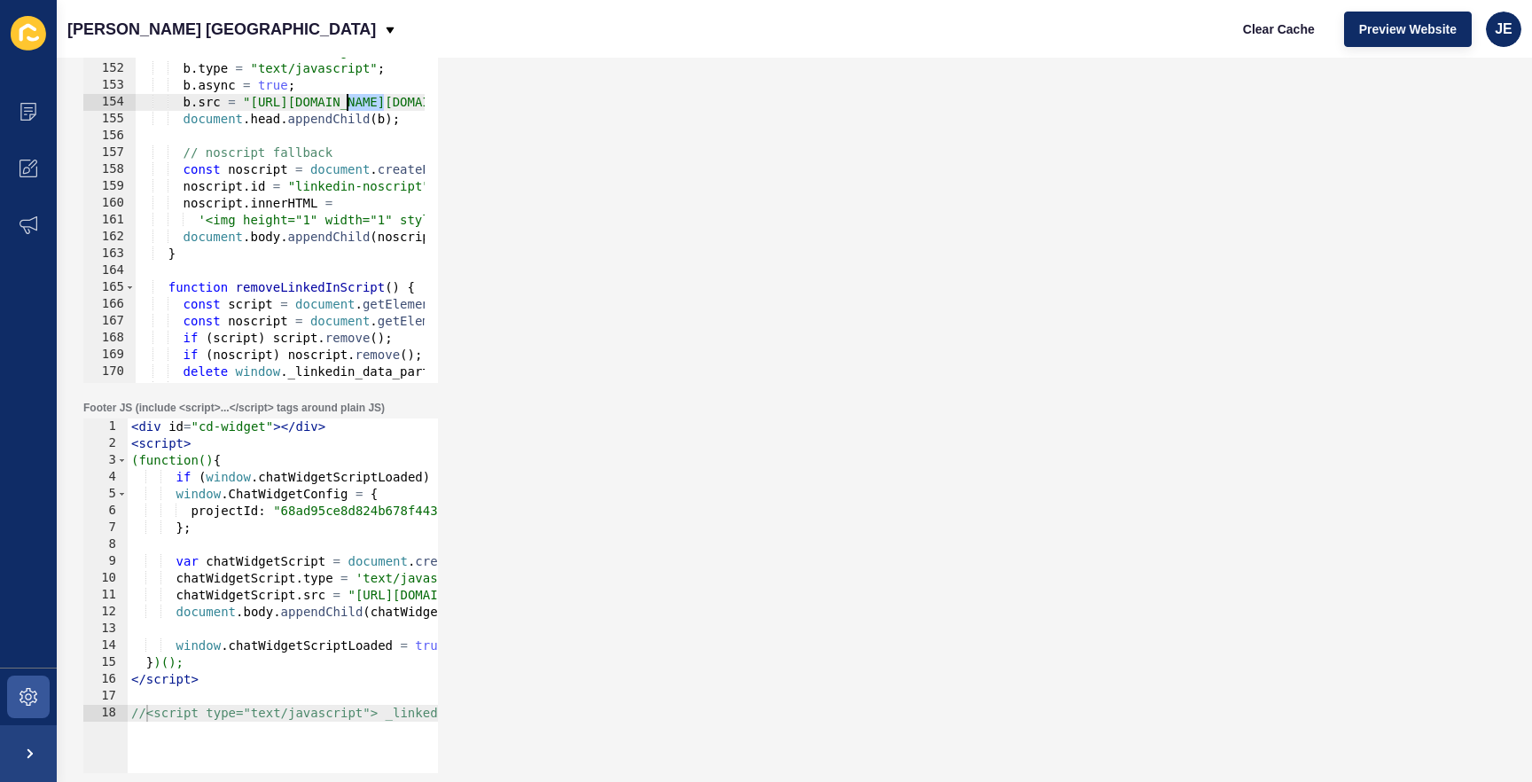
type textarea "window.chatWidgetScriptLoaded = true;"
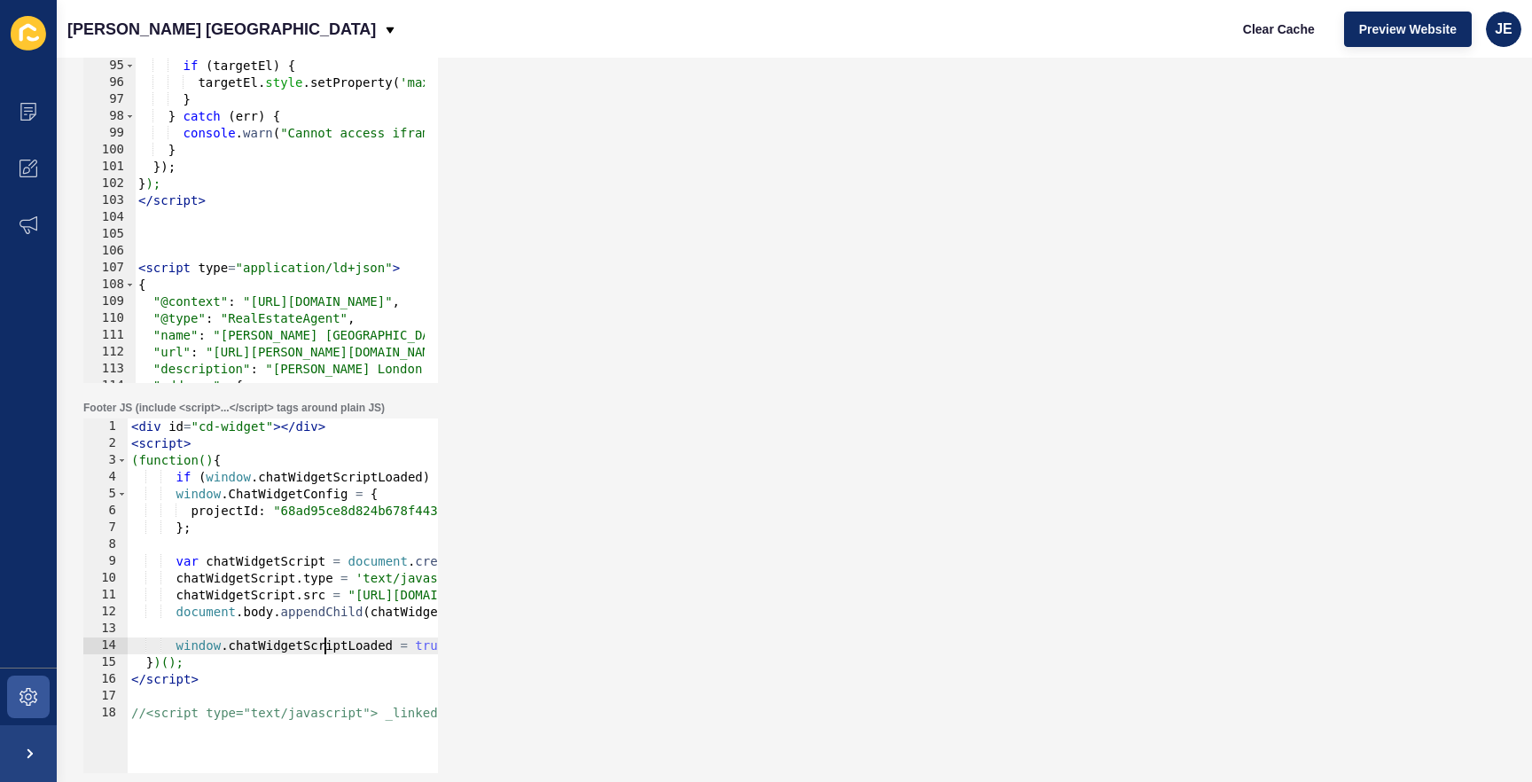
scroll to position [0, 0]
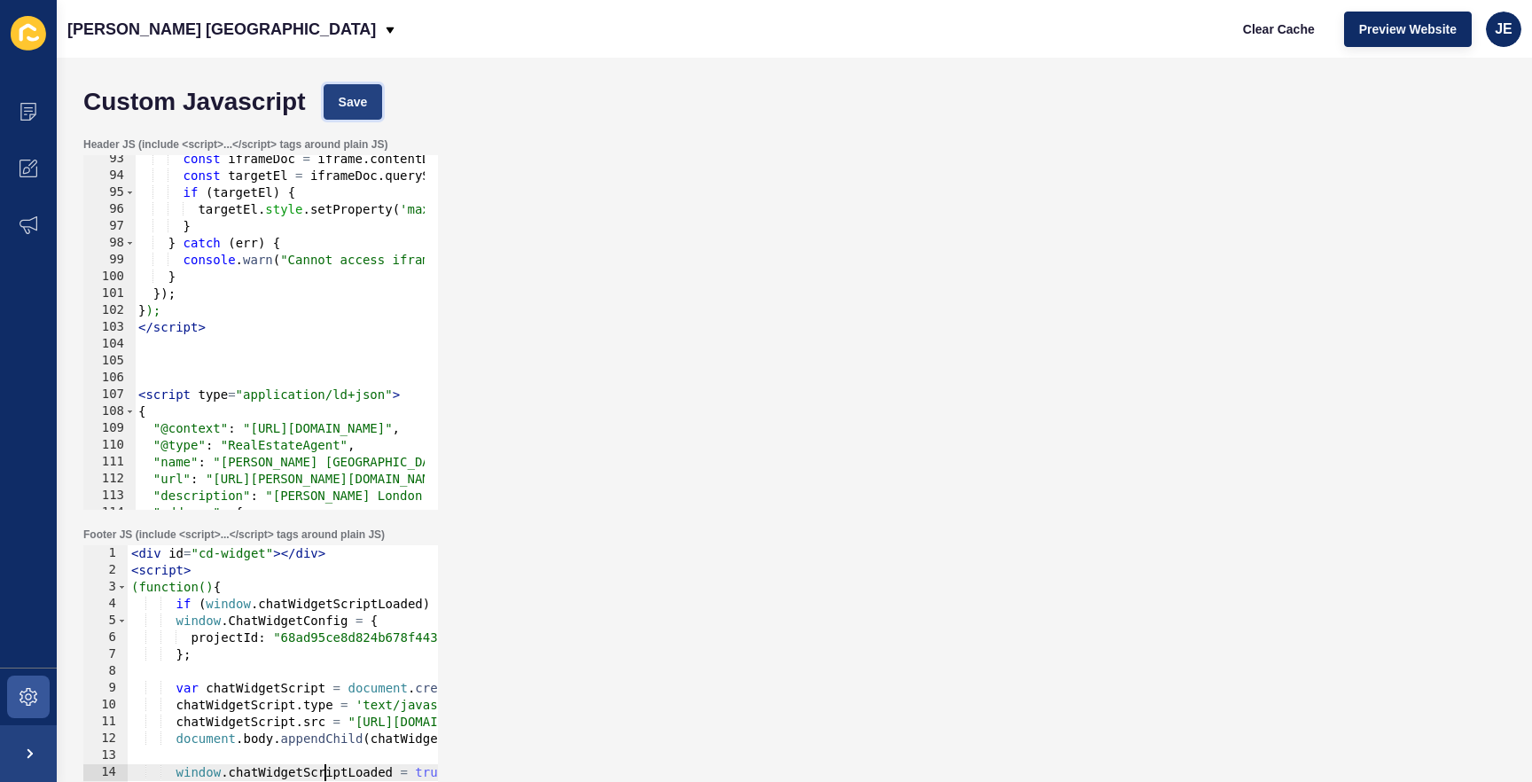
click at [360, 110] on span "Save" at bounding box center [353, 102] width 29 height 18
click at [1259, 32] on span "Clear Cache" at bounding box center [1279, 29] width 72 height 18
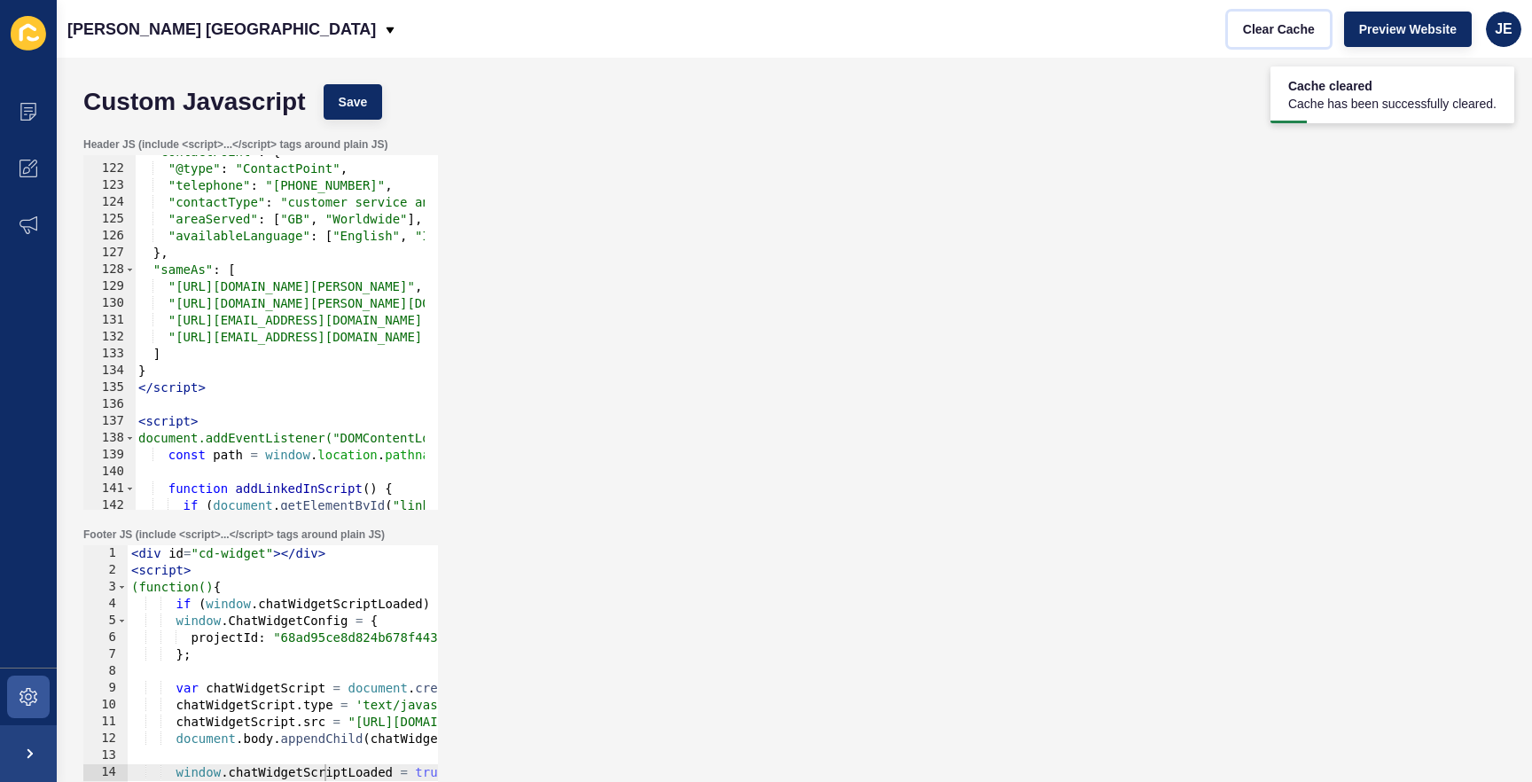
scroll to position [2299, 0]
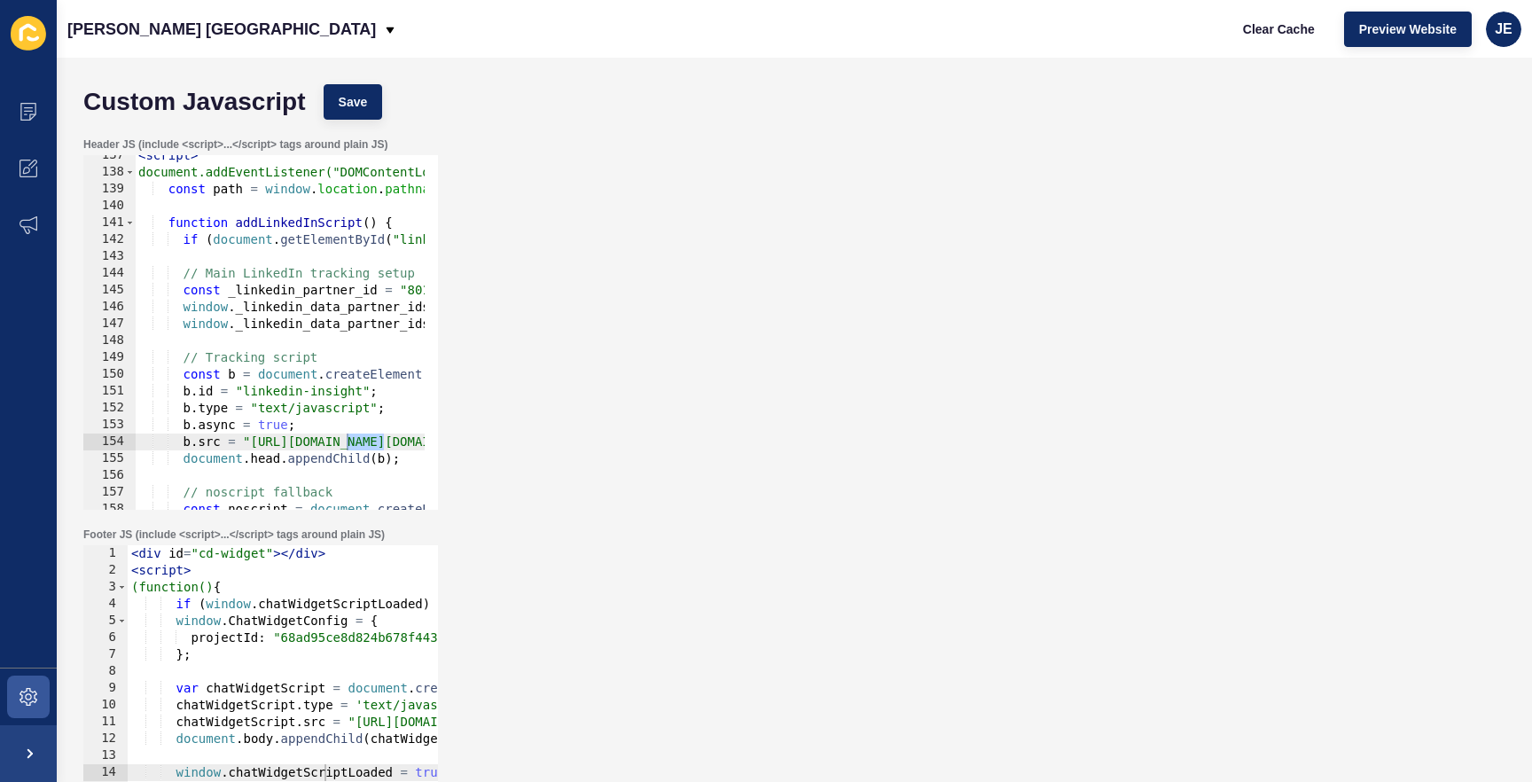
type textarea "if (document.getElementById("linkedin-insight")) return; // prevent duplicates"
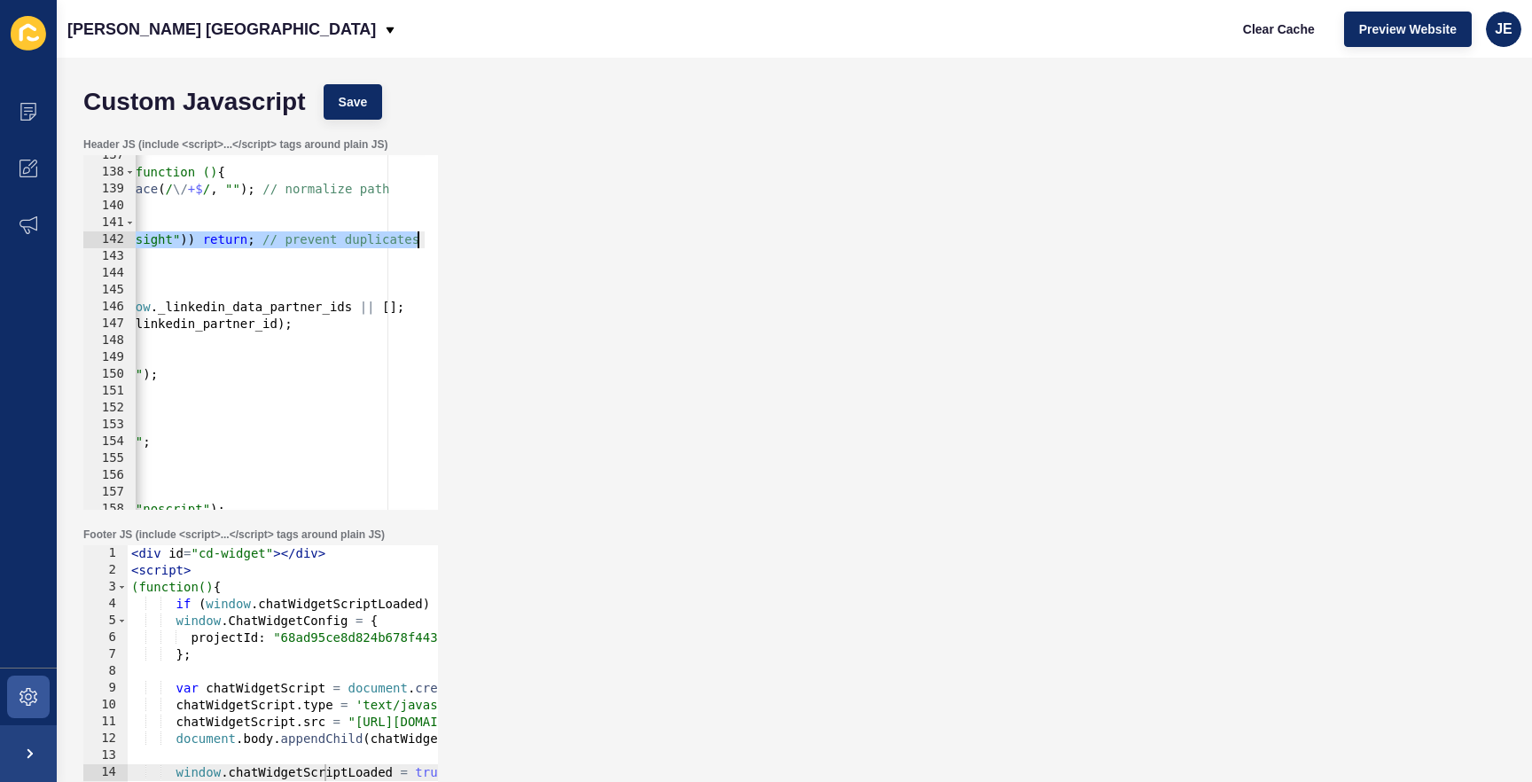
drag, startPoint x: 325, startPoint y: 235, endPoint x: 458, endPoint y: 236, distance: 133.9
click at [458, 236] on div "Header JS (include <script>...</script> tags around plain JS) if (document.getE…" at bounding box center [794, 324] width 1440 height 390
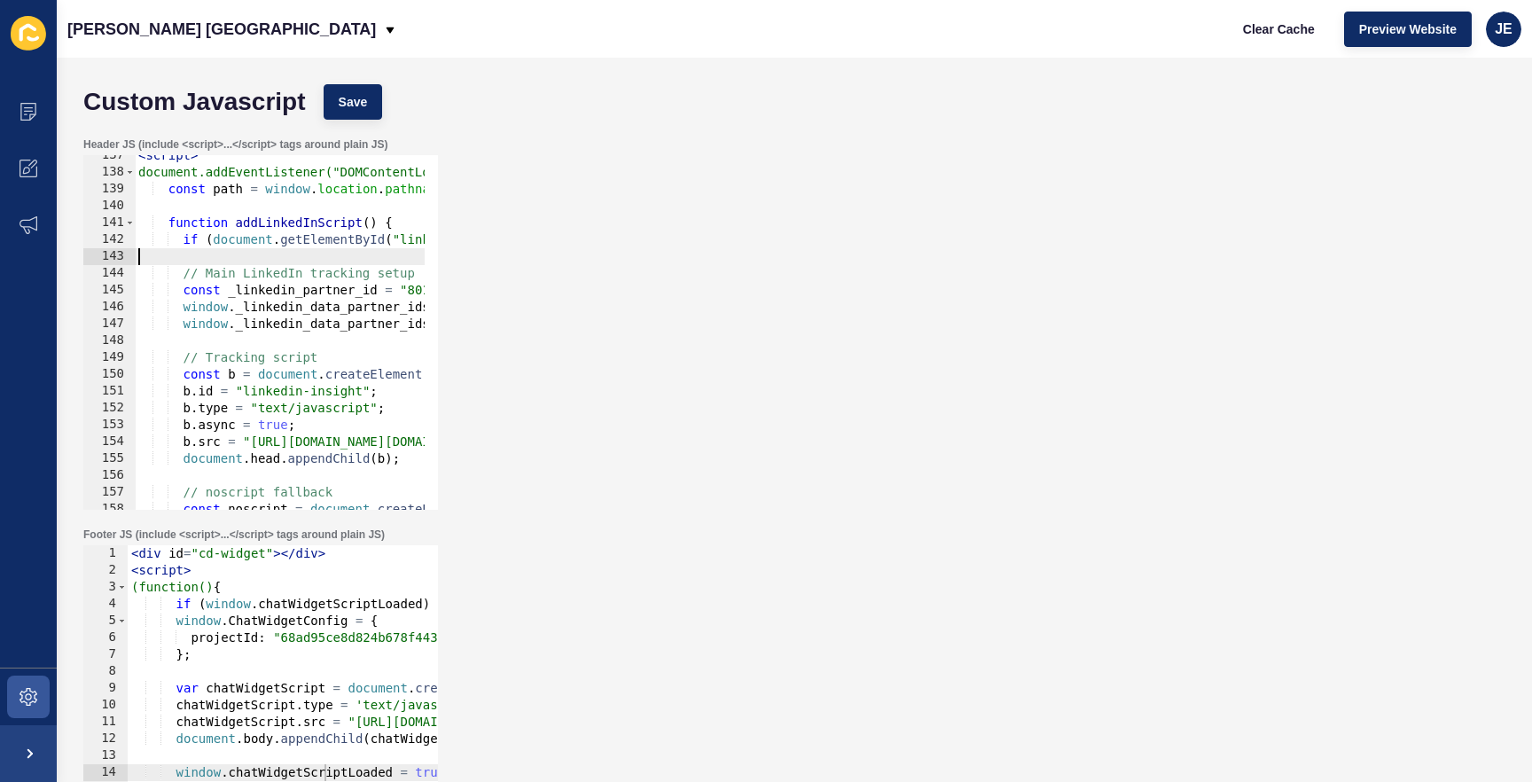
click at [312, 250] on div "< script > document.addEventListener("DOMContentLoaded", function () { const pa…" at bounding box center [842, 334] width 1415 height 375
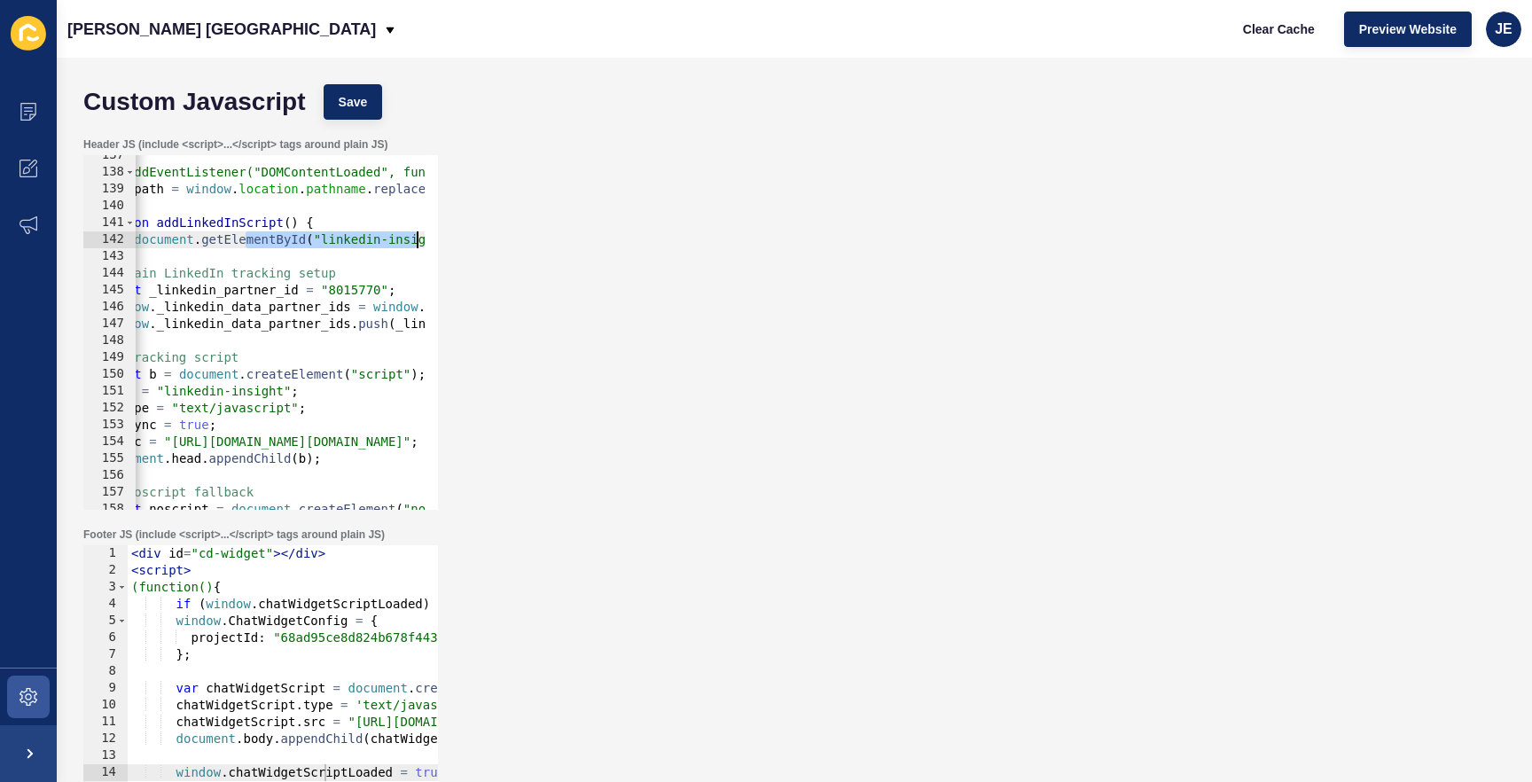
drag, startPoint x: 322, startPoint y: 239, endPoint x: 432, endPoint y: 232, distance: 110.1
click at [432, 232] on div "137 138 139 140 141 142 143 144 145 146 147 148 149 150 151 152 153 154 155 156…" at bounding box center [260, 332] width 355 height 355
type textarea "if (document.getElementById("linkedin-insight")) return; // prevent duplicates"
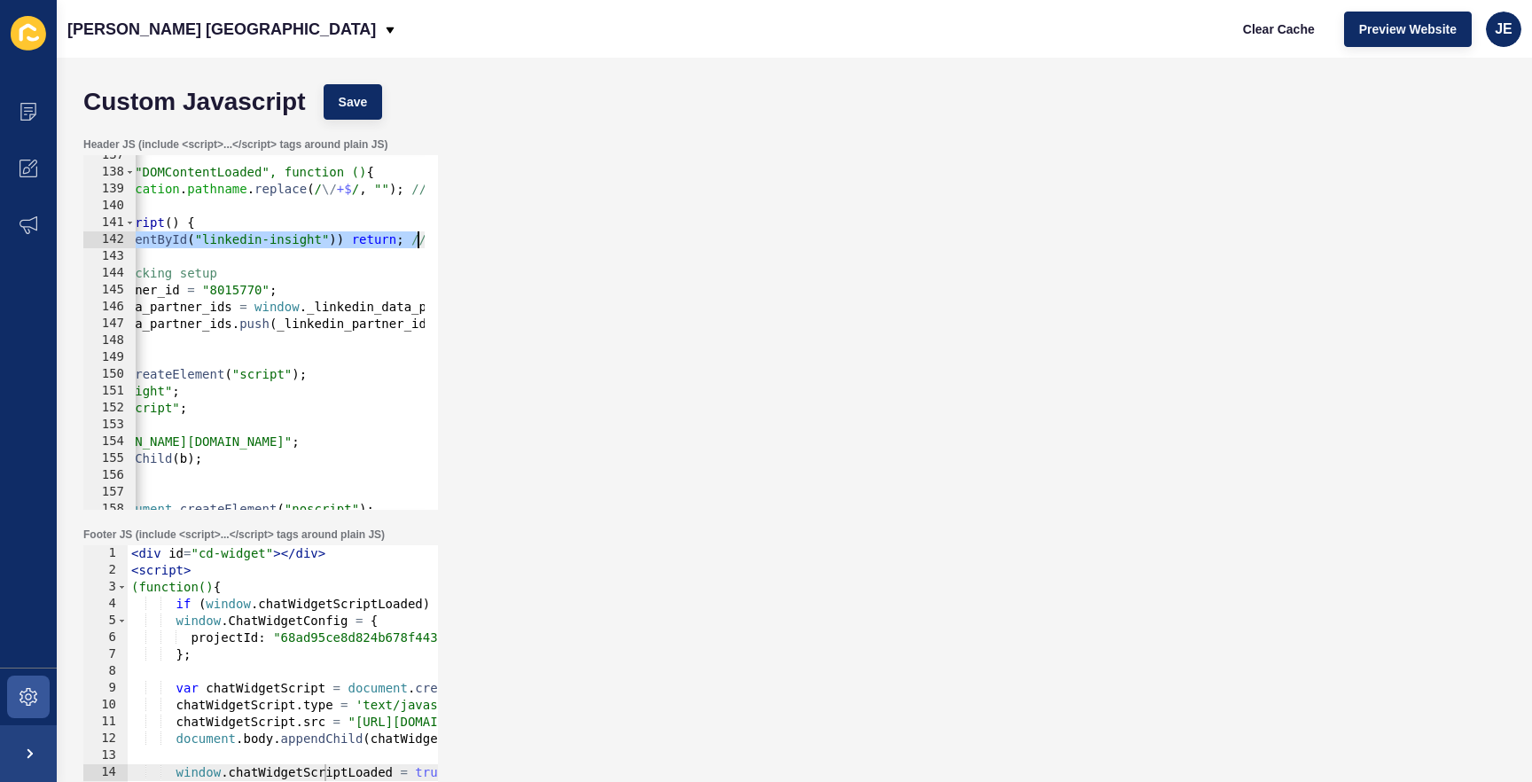
click at [356, 242] on div "< script > document.addEventListener("DOMContentLoaded", function () { const pa…" at bounding box center [644, 334] width 1415 height 375
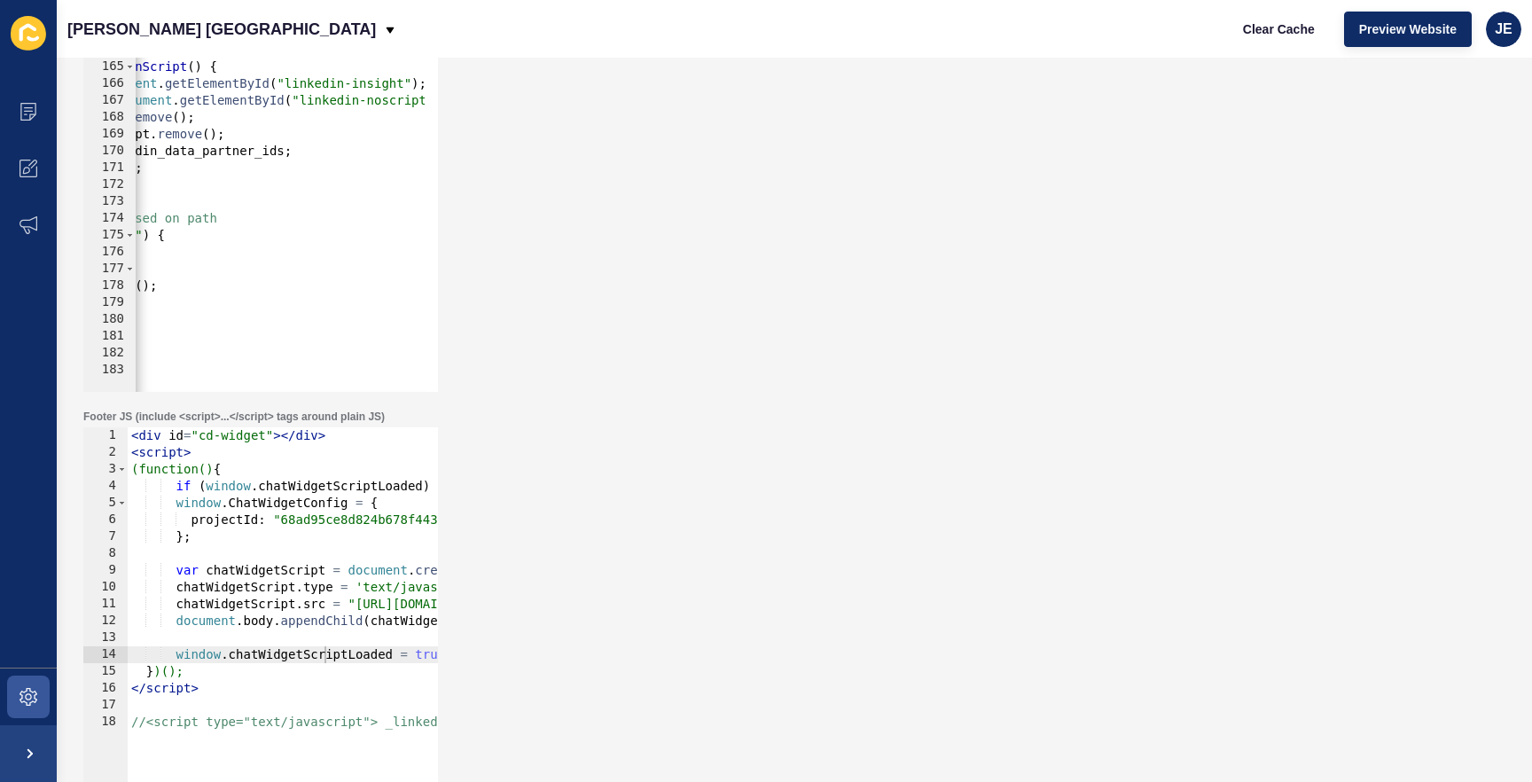
scroll to position [127, 0]
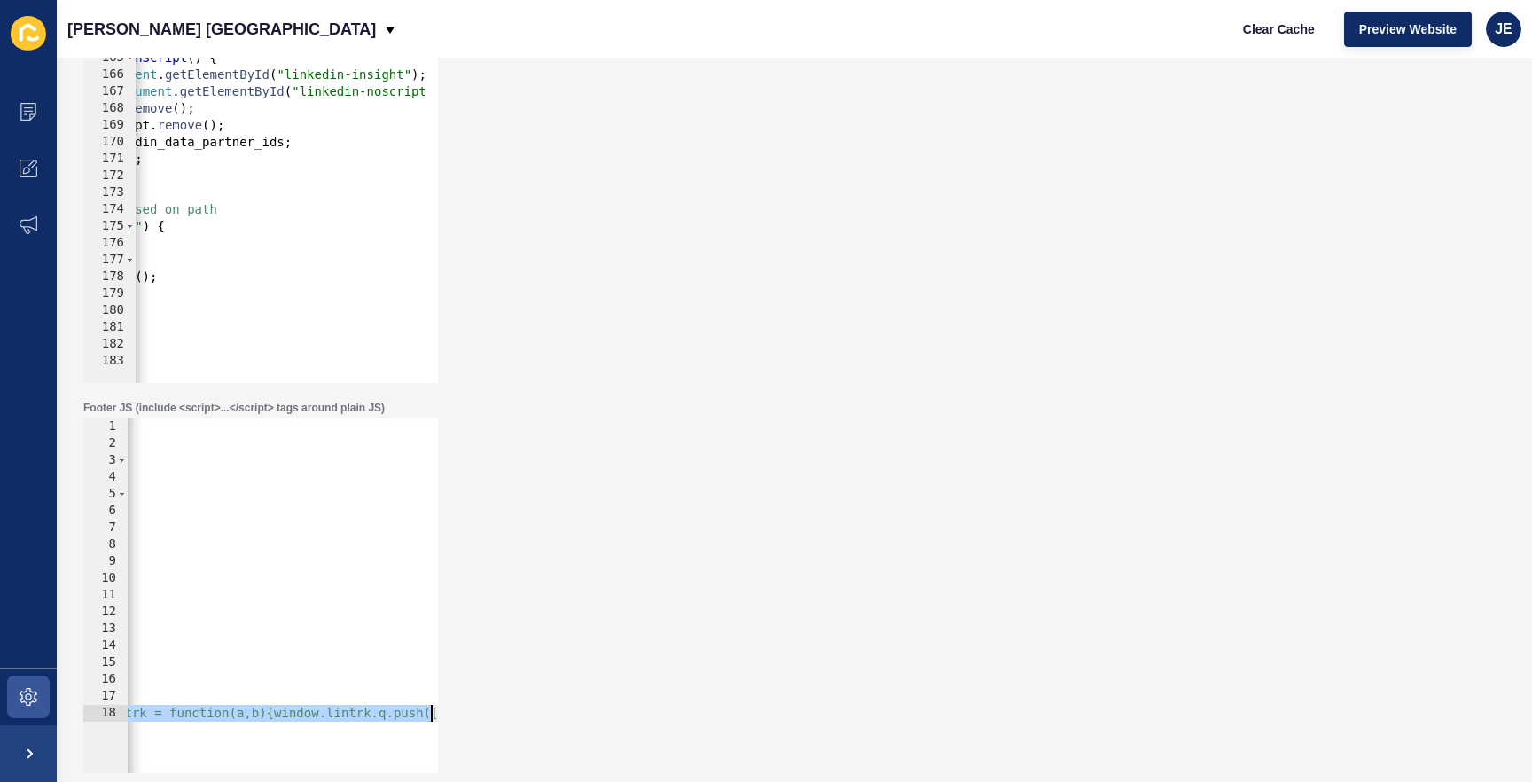
drag, startPoint x: 283, startPoint y: 715, endPoint x: 482, endPoint y: 715, distance: 199.5
click at [482, 715] on div "Footer JS (include <script>...</script> tags around plain JS) chatWidgetScript.…" at bounding box center [794, 587] width 1440 height 390
type textarea "//<script type="text/javascript"> _linkedin_partner_id = "8015770"; window._lin…"
click at [306, 707] on div "< div id = "cd-widget" > </ div > < script > (function() { if ( window . chatWi…" at bounding box center [482, 606] width 5655 height 375
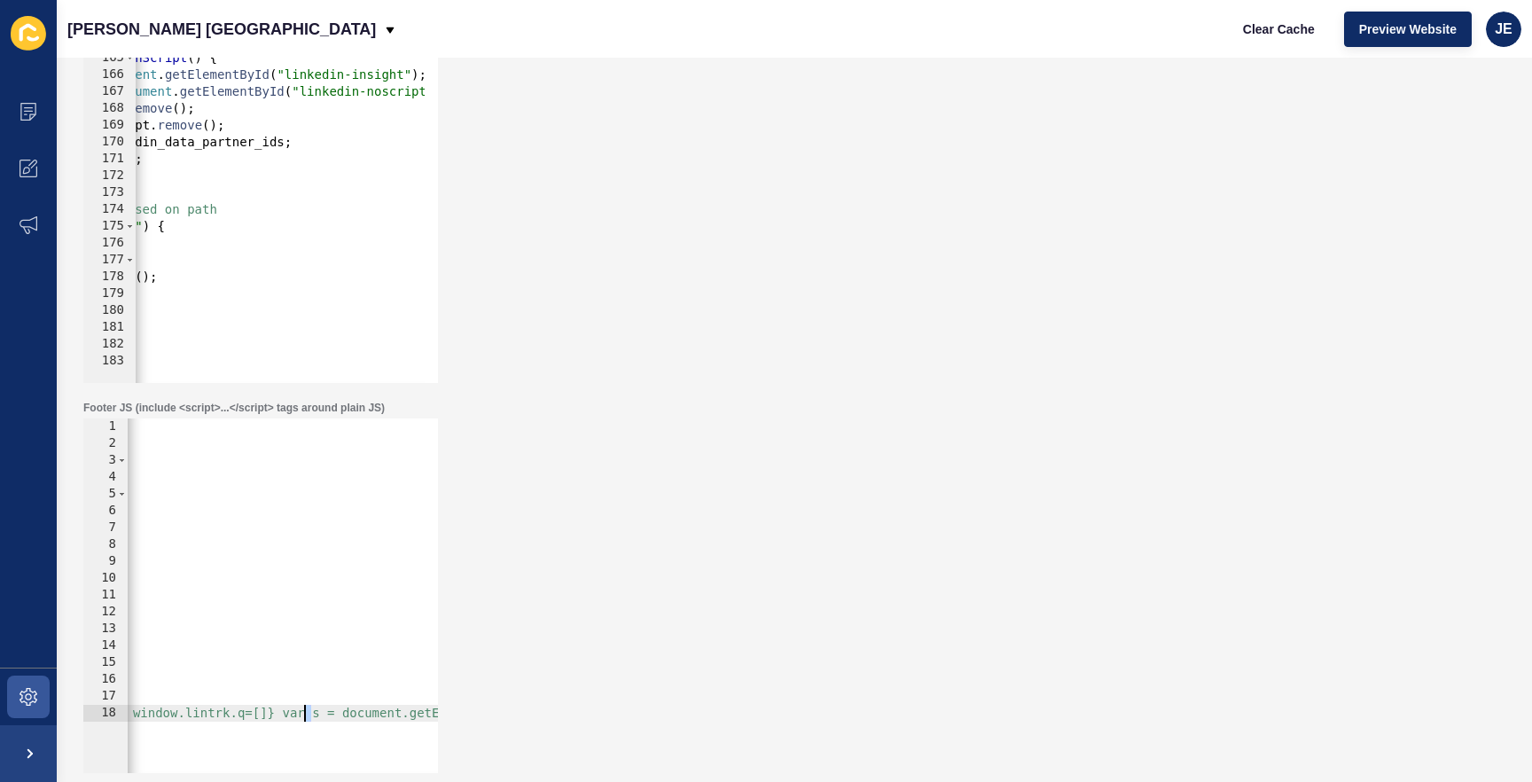
click at [306, 707] on div "< div id = "cd-widget" > </ div > < script > (function() { if ( window . chatWi…" at bounding box center [482, 606] width 5655 height 375
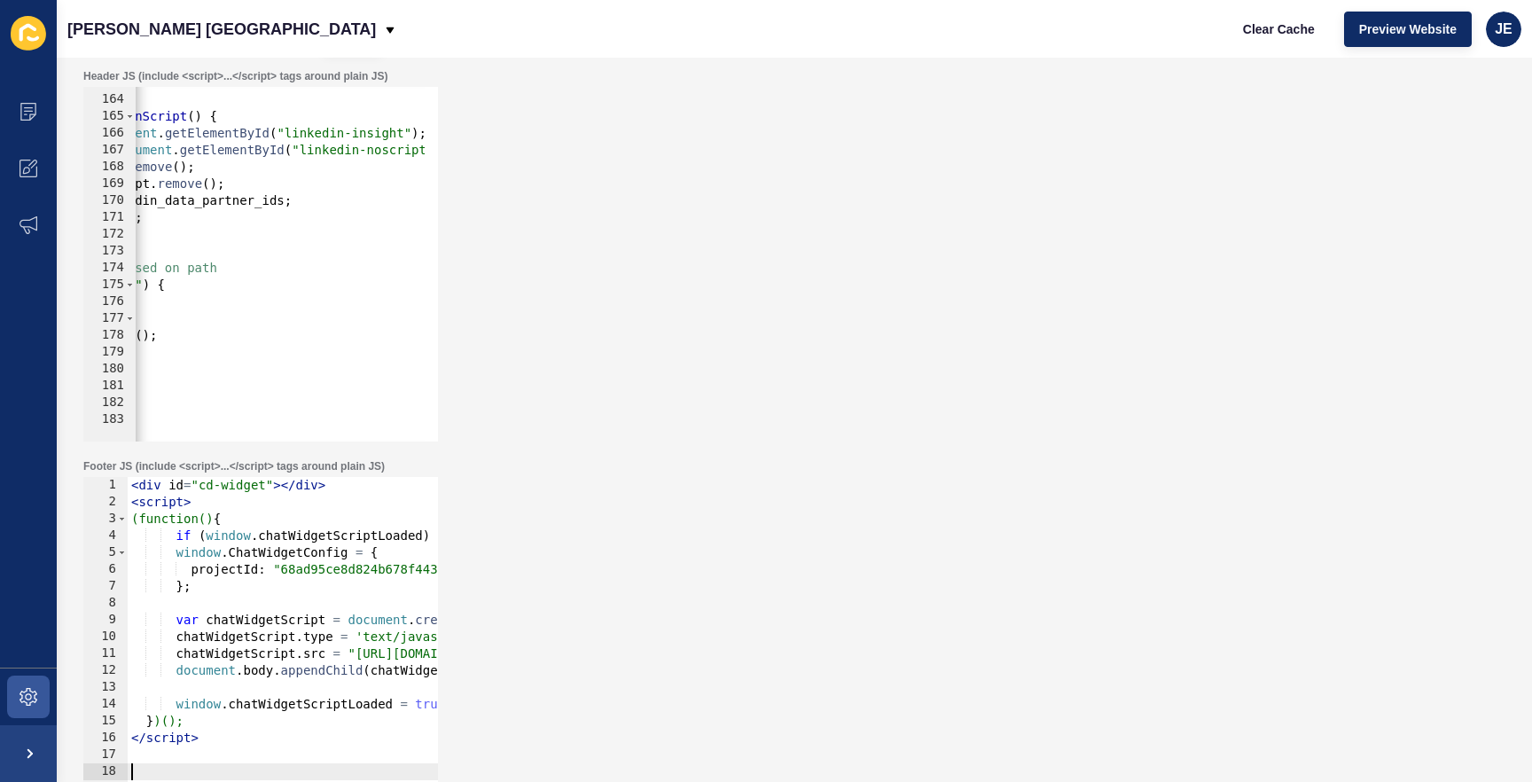
scroll to position [0, 0]
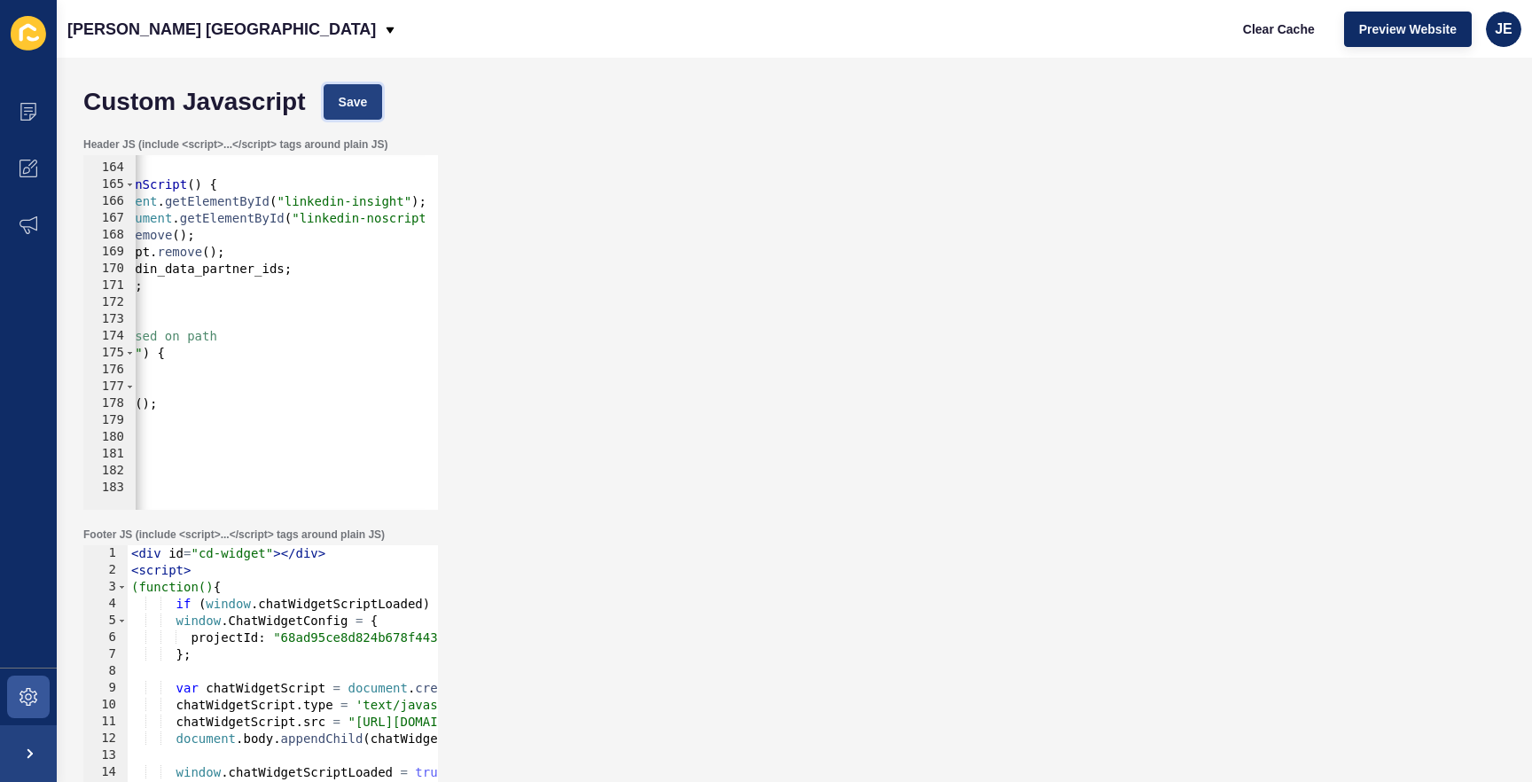
click at [342, 86] on button "Save" at bounding box center [353, 101] width 59 height 35
click at [1249, 35] on span "Clear Cache" at bounding box center [1279, 29] width 72 height 18
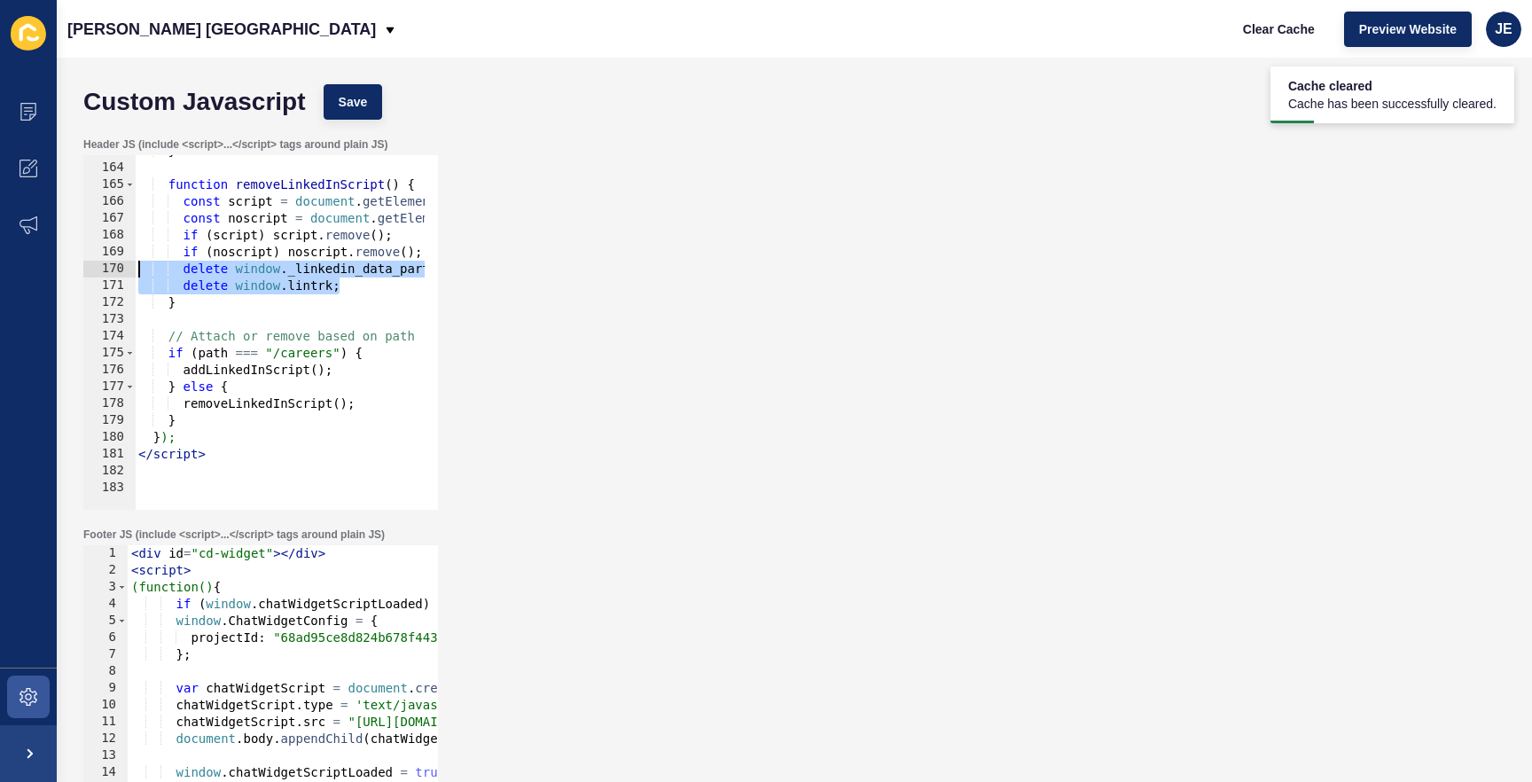
drag, startPoint x: 173, startPoint y: 286, endPoint x: 82, endPoint y: 276, distance: 91.0
click at [82, 276] on div "Header JS (include <script>...</script> tags around plain JS) delete window.lin…" at bounding box center [261, 324] width 358 height 376
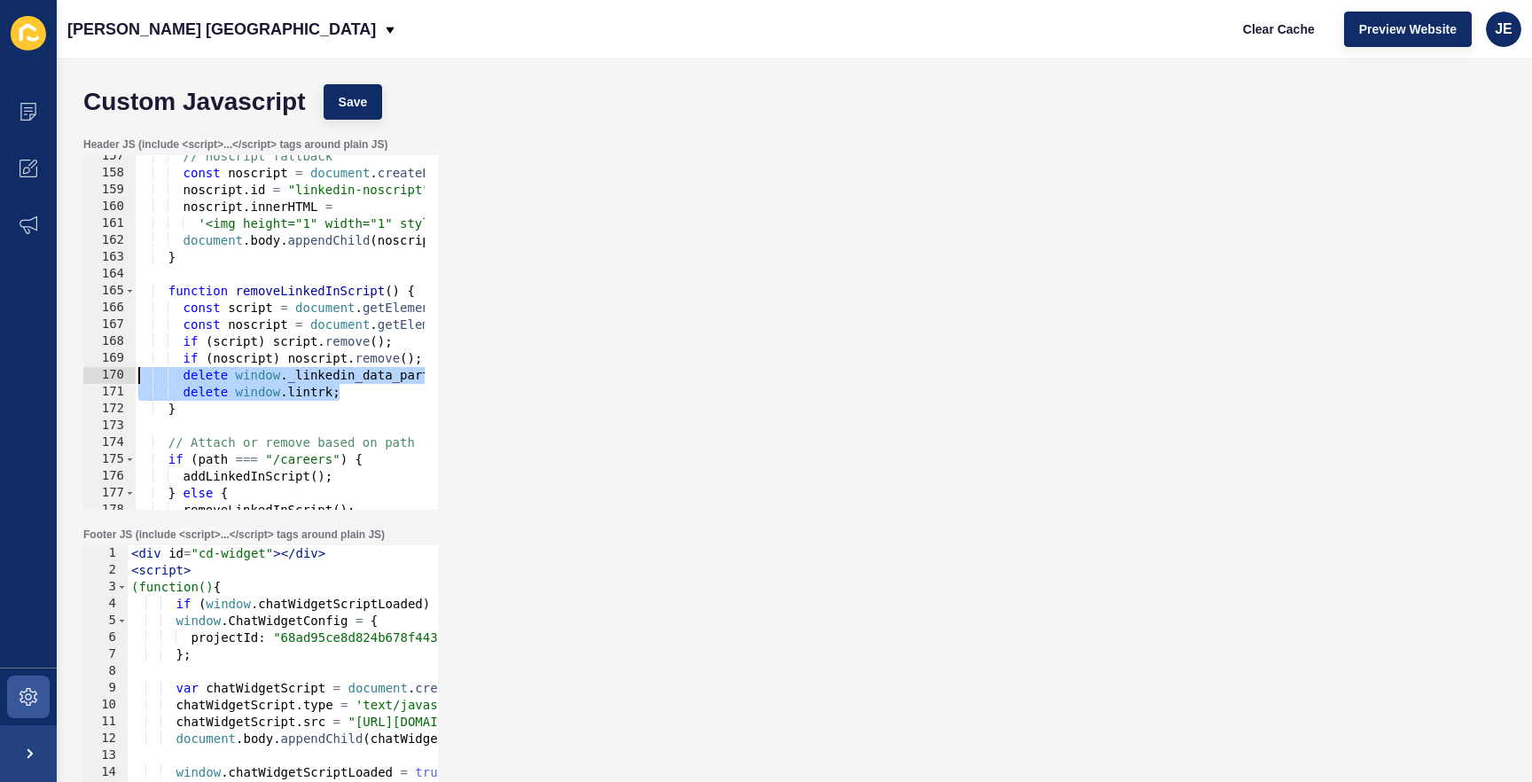
scroll to position [2529, 0]
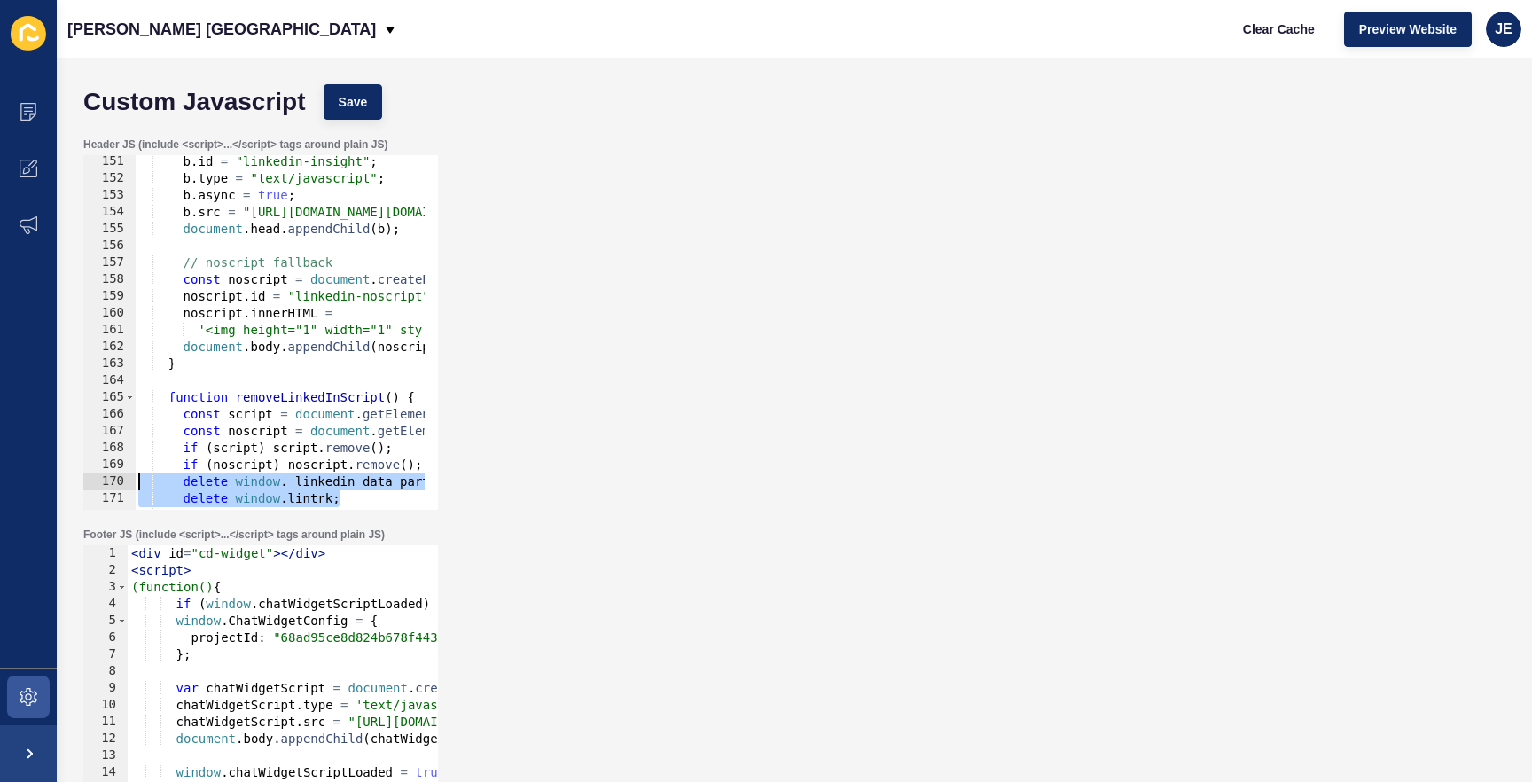
click at [347, 298] on div "b . id = "linkedin-insight" ; b . type = "text/javascript" ; b . async = true ;…" at bounding box center [842, 340] width 1415 height 375
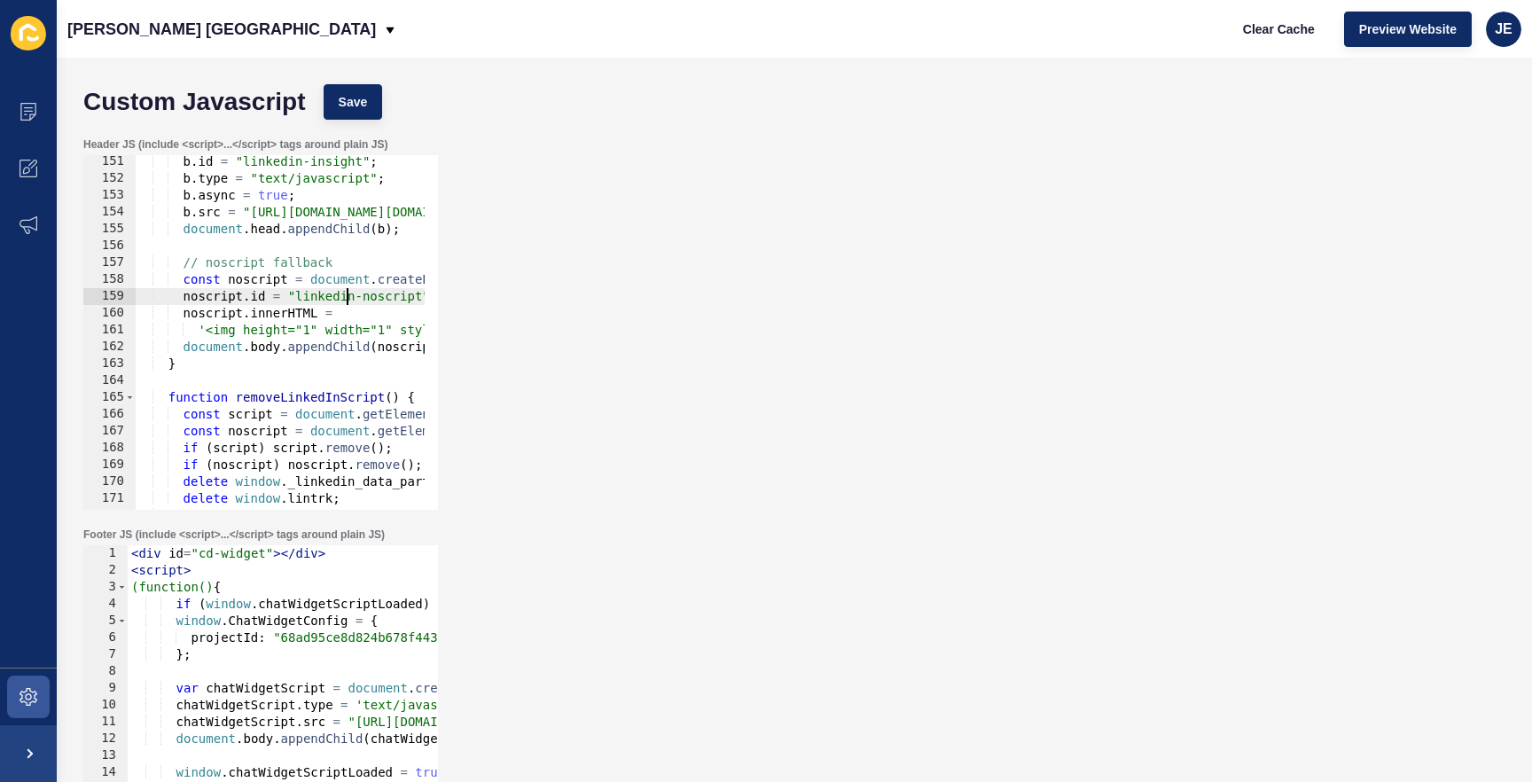
click at [347, 298] on div "b . id = "linkedin-insight" ; b . type = "text/javascript" ; b . async = true ;…" at bounding box center [842, 340] width 1415 height 375
click at [373, 212] on div "b . id = "linkedin-insight" ; b . type = "text/javascript" ; b . async = true ;…" at bounding box center [842, 340] width 1415 height 375
click at [1278, 49] on div "Clear Cache Preview Website JE" at bounding box center [1375, 29] width 308 height 50
click at [1274, 40] on button "Clear Cache" at bounding box center [1279, 29] width 102 height 35
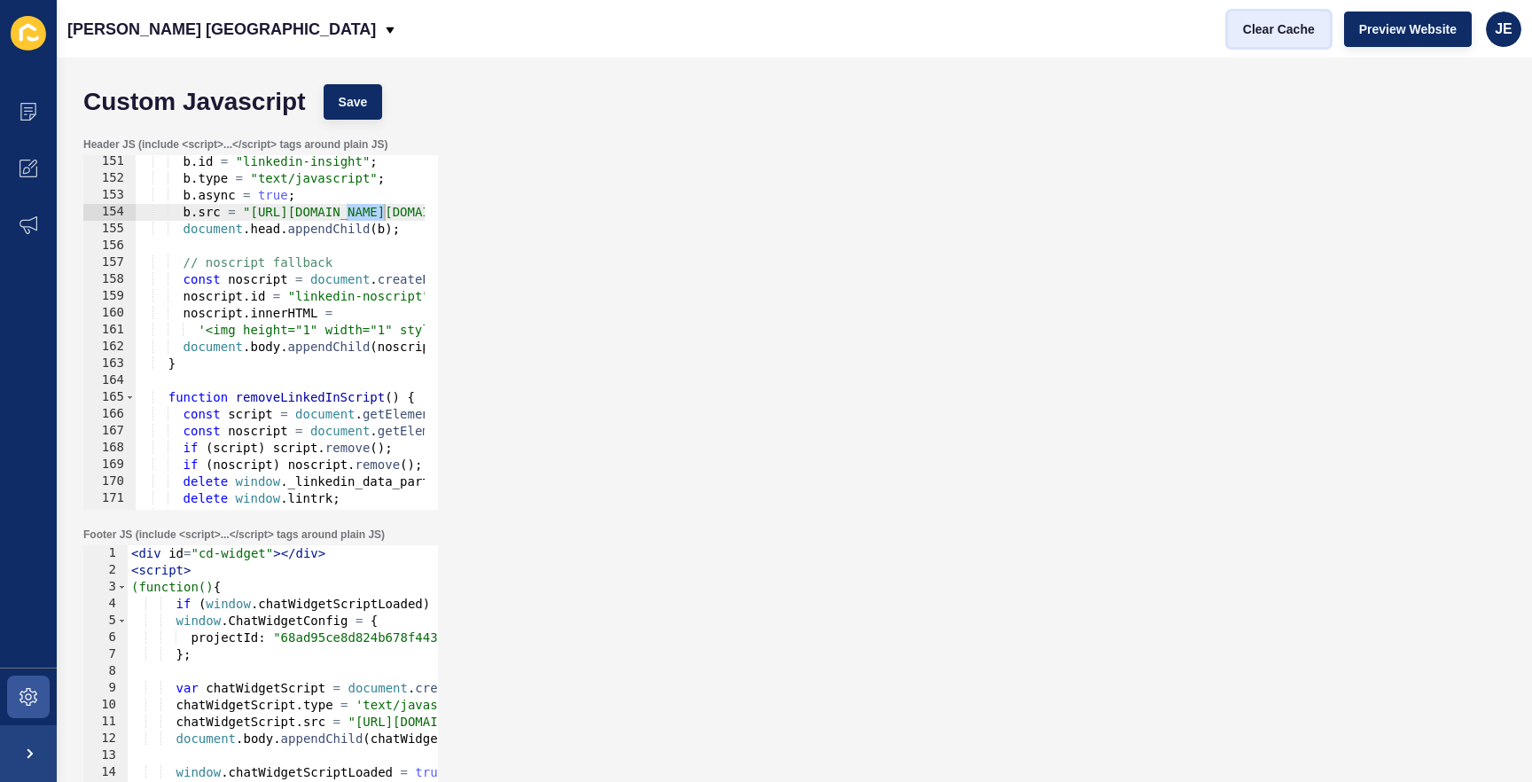
click at [1274, 40] on button "Clear Cache" at bounding box center [1279, 29] width 102 height 35
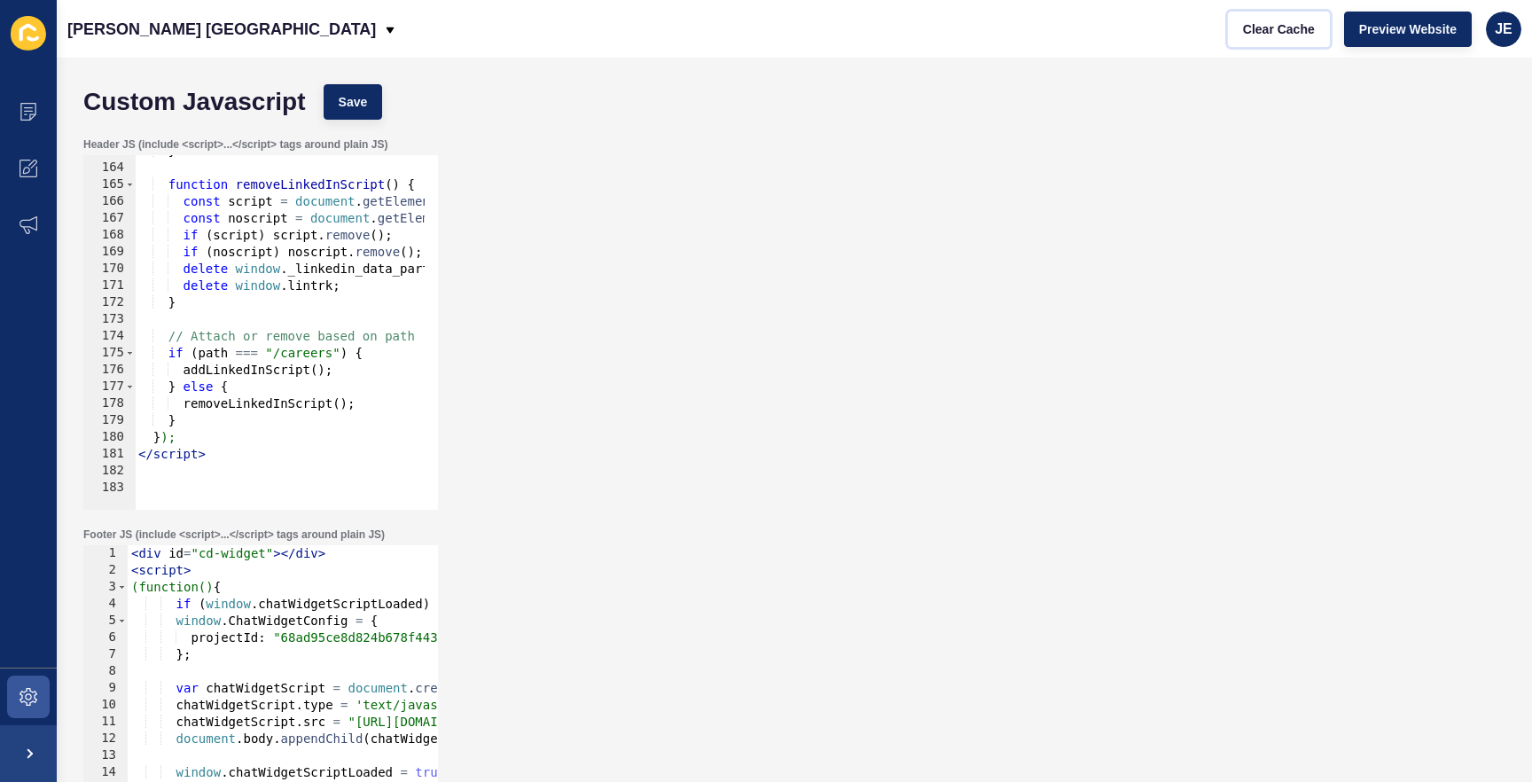
scroll to position [2742, 0]
click at [263, 458] on div "} function removeLinkedInScript ( ) { const script = document . getElementById …" at bounding box center [842, 330] width 1415 height 375
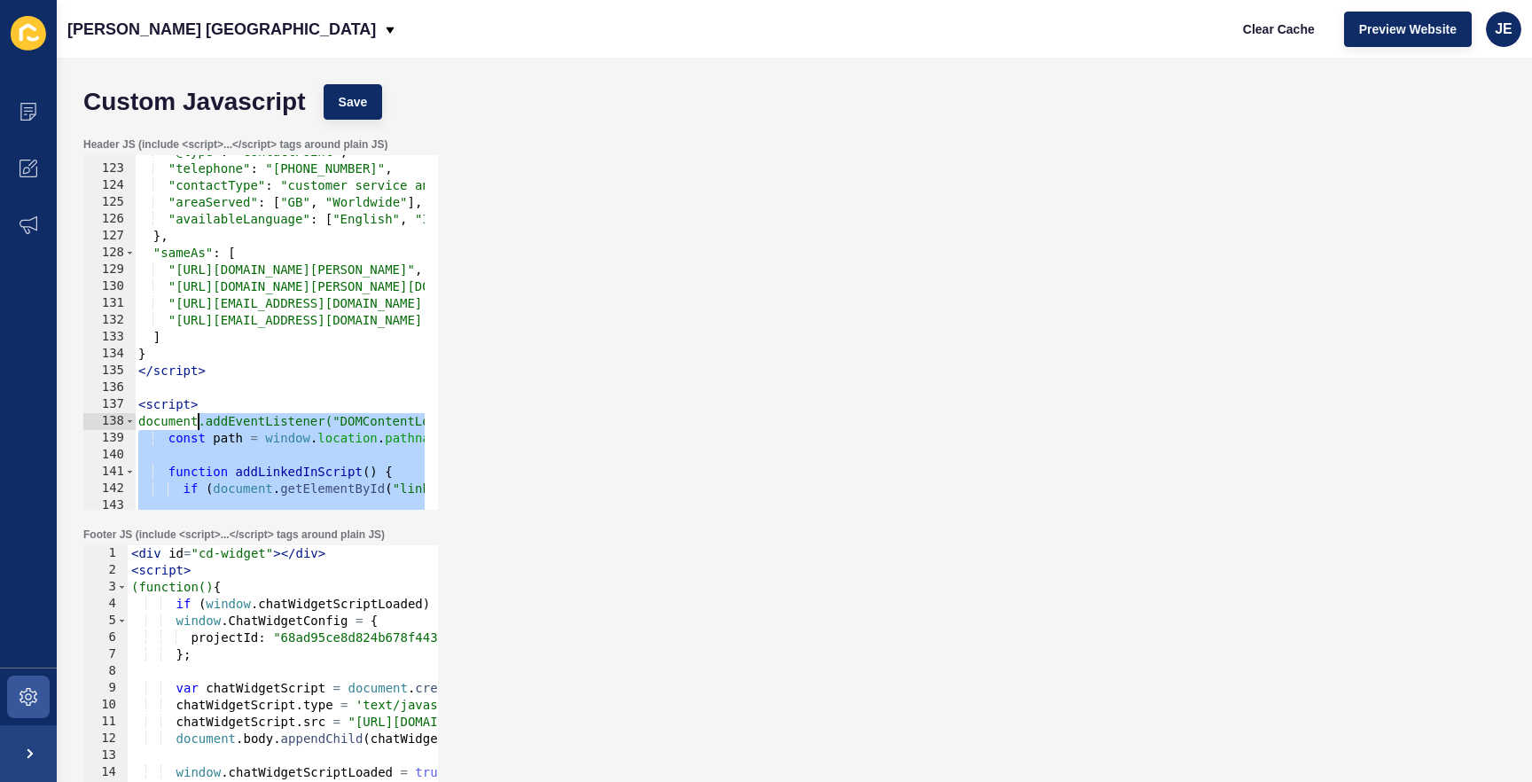
scroll to position [2157, 0]
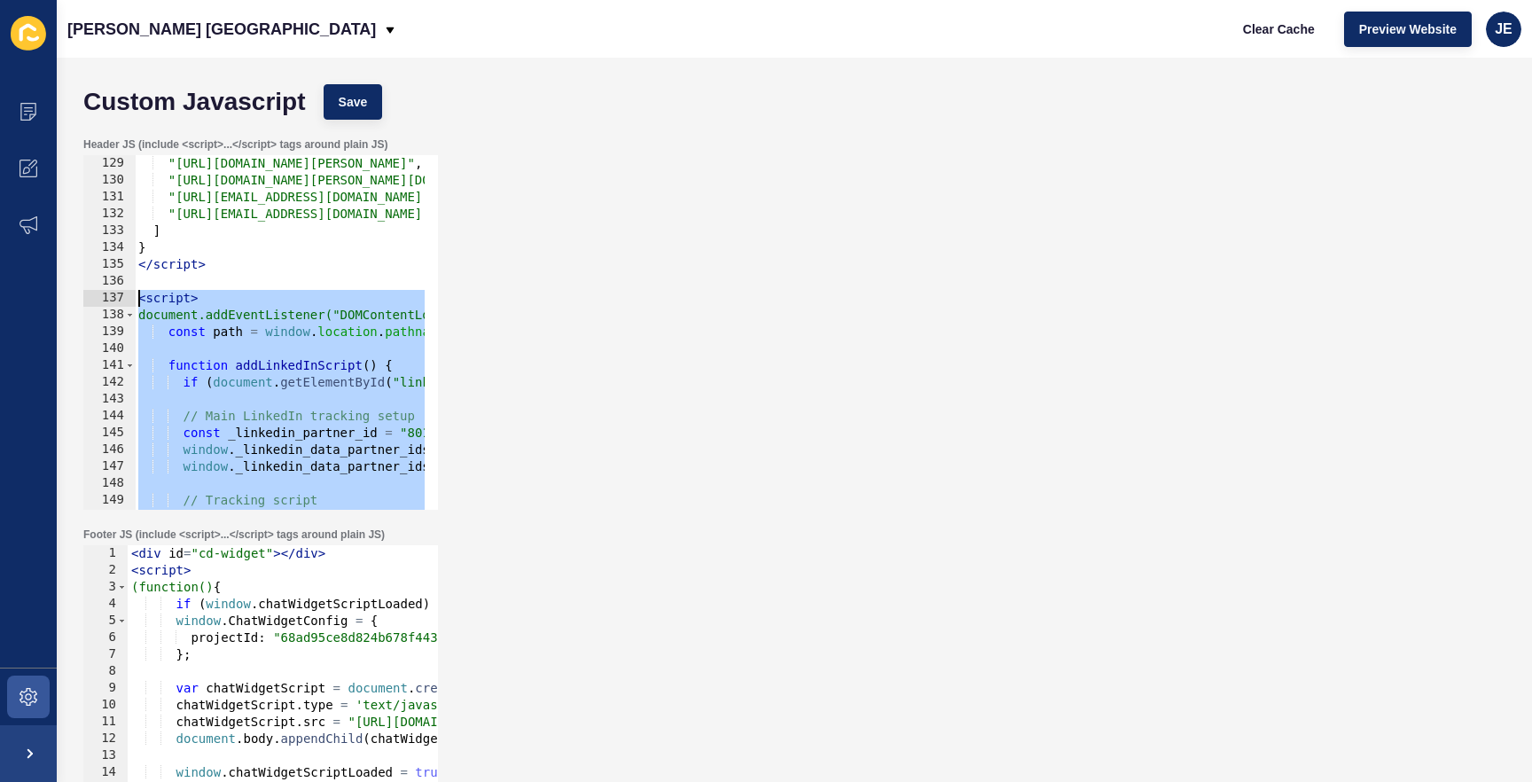
drag, startPoint x: 263, startPoint y: 458, endPoint x: 128, endPoint y: 299, distance: 208.8
click at [128, 299] on div "</script> 129 130 131 132 133 134 135 136 137 138 139 140 141 142 143 144 145 1…" at bounding box center [260, 332] width 355 height 355
type textarea "<script> document.addEventListener("DOMContentLoaded", function () {"
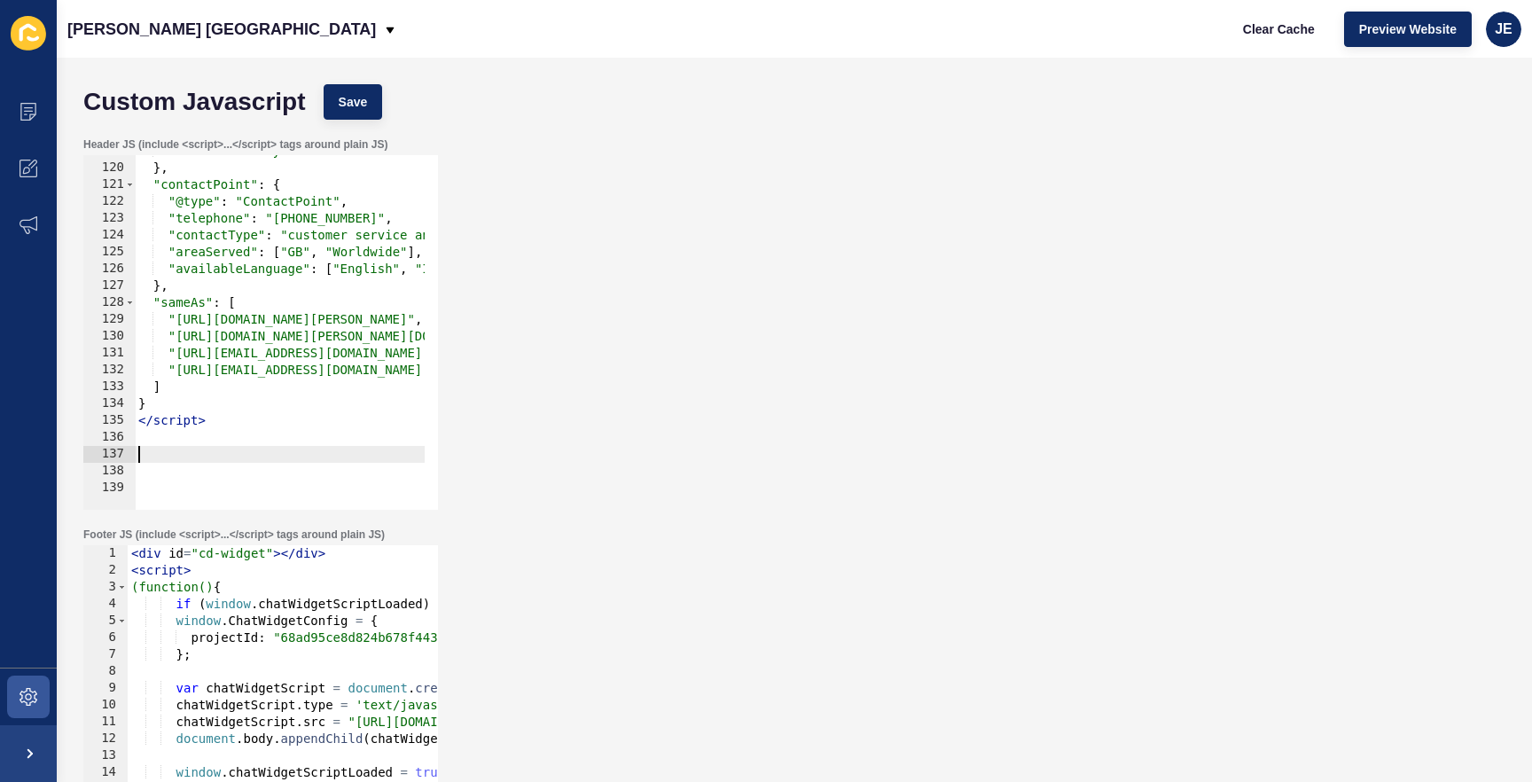
scroll to position [3045, 0]
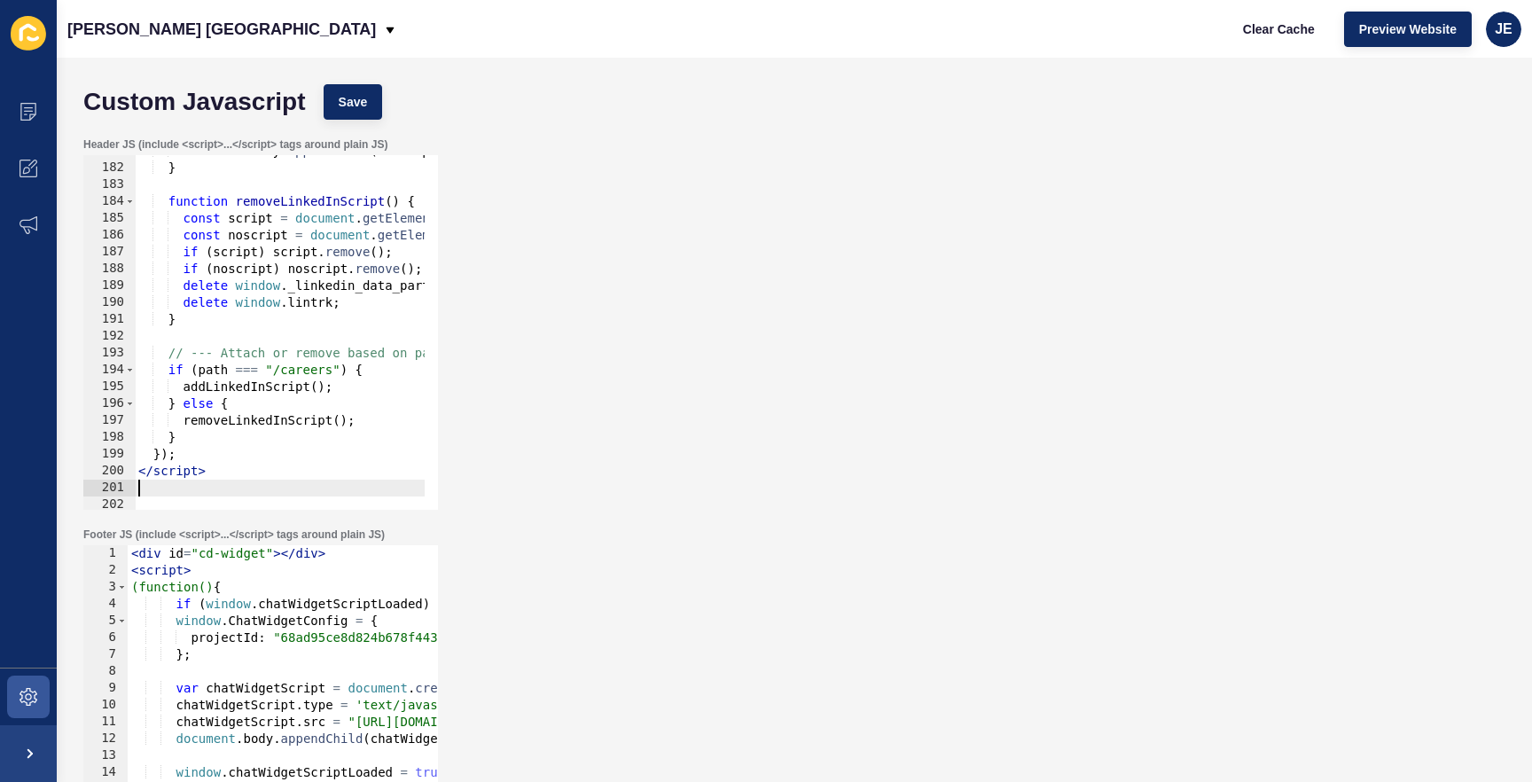
click at [361, 67] on div "Custom Javascript Save Header JS (include <script>...</script> tags around plai…" at bounding box center [795, 420] width 1476 height 724
click at [355, 106] on span "Save" at bounding box center [353, 102] width 29 height 18
click at [1266, 27] on span "Clear Cache" at bounding box center [1279, 29] width 72 height 18
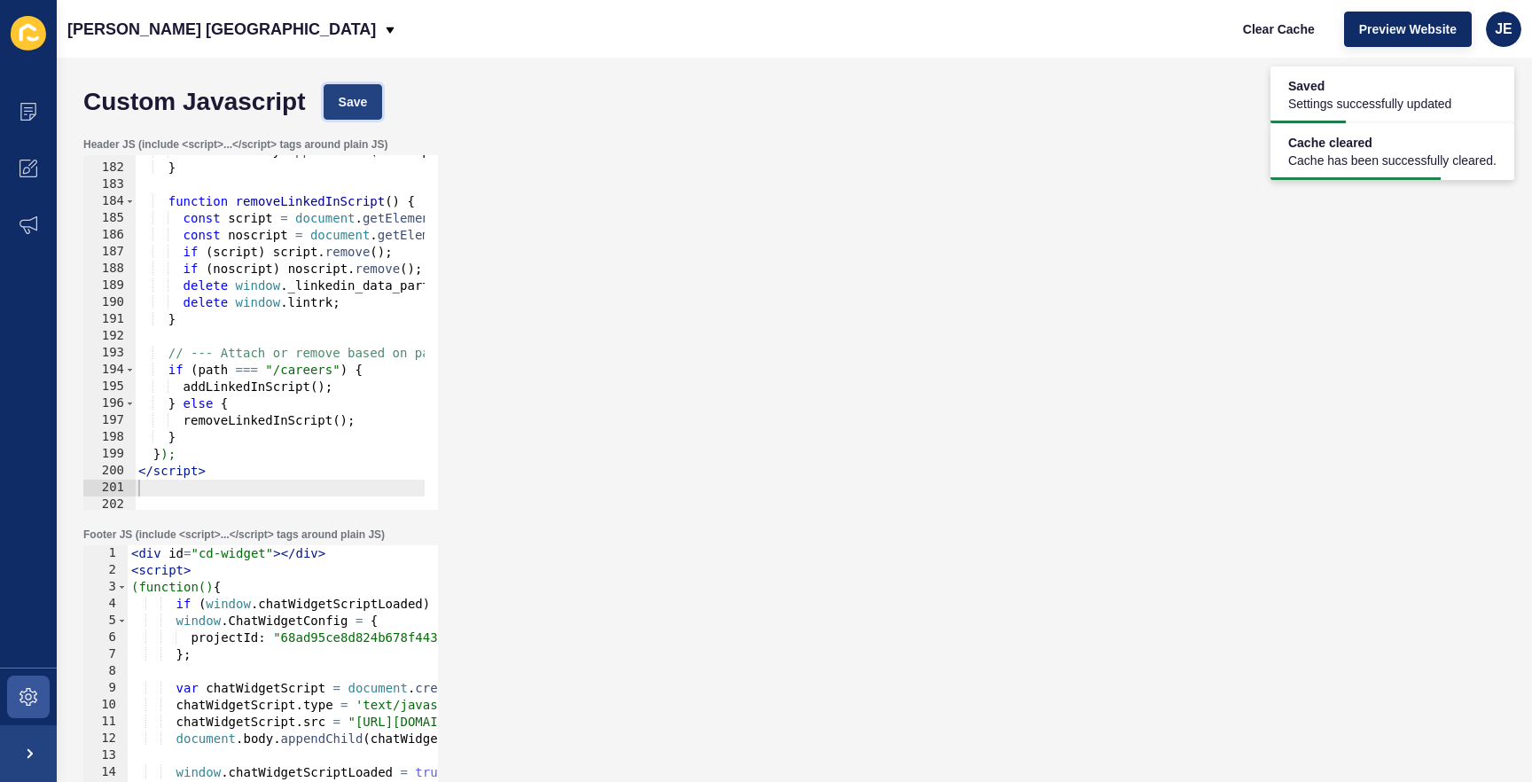
click at [368, 107] on button "Save" at bounding box center [353, 101] width 59 height 35
click at [1271, 28] on span "Clear Cache" at bounding box center [1279, 29] width 72 height 18
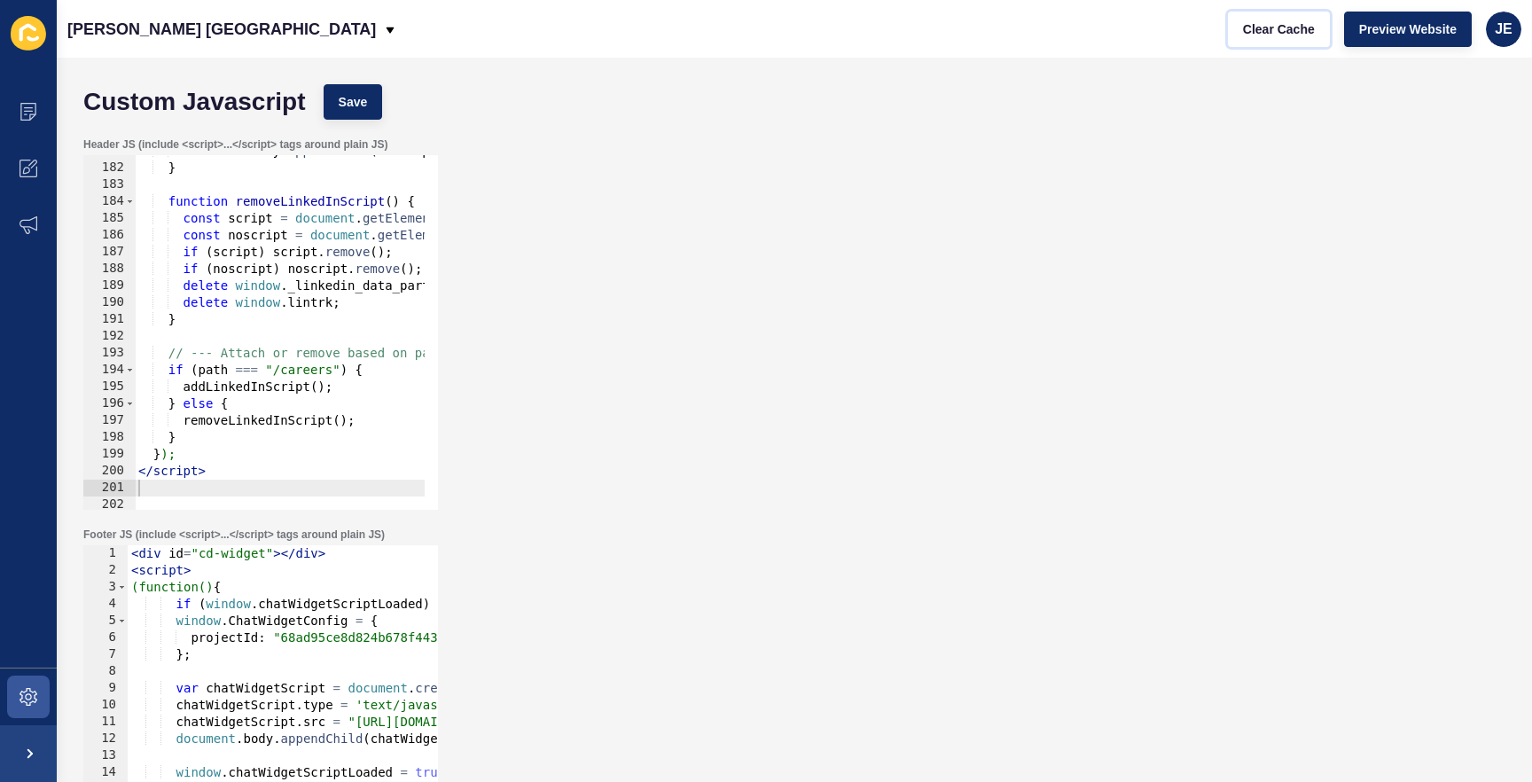
scroll to position [2566, 0]
